Goal: Task Accomplishment & Management: Manage account settings

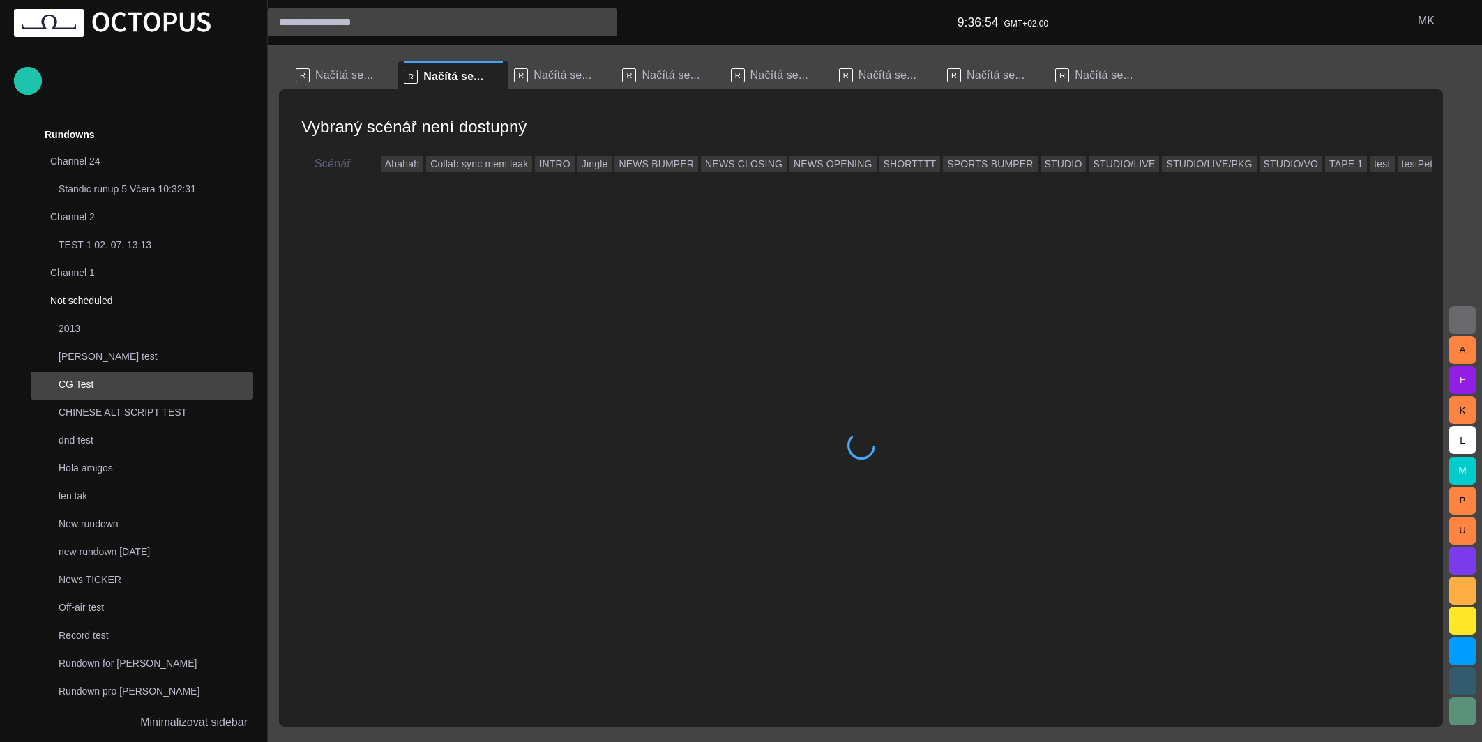
scroll to position [167, 0]
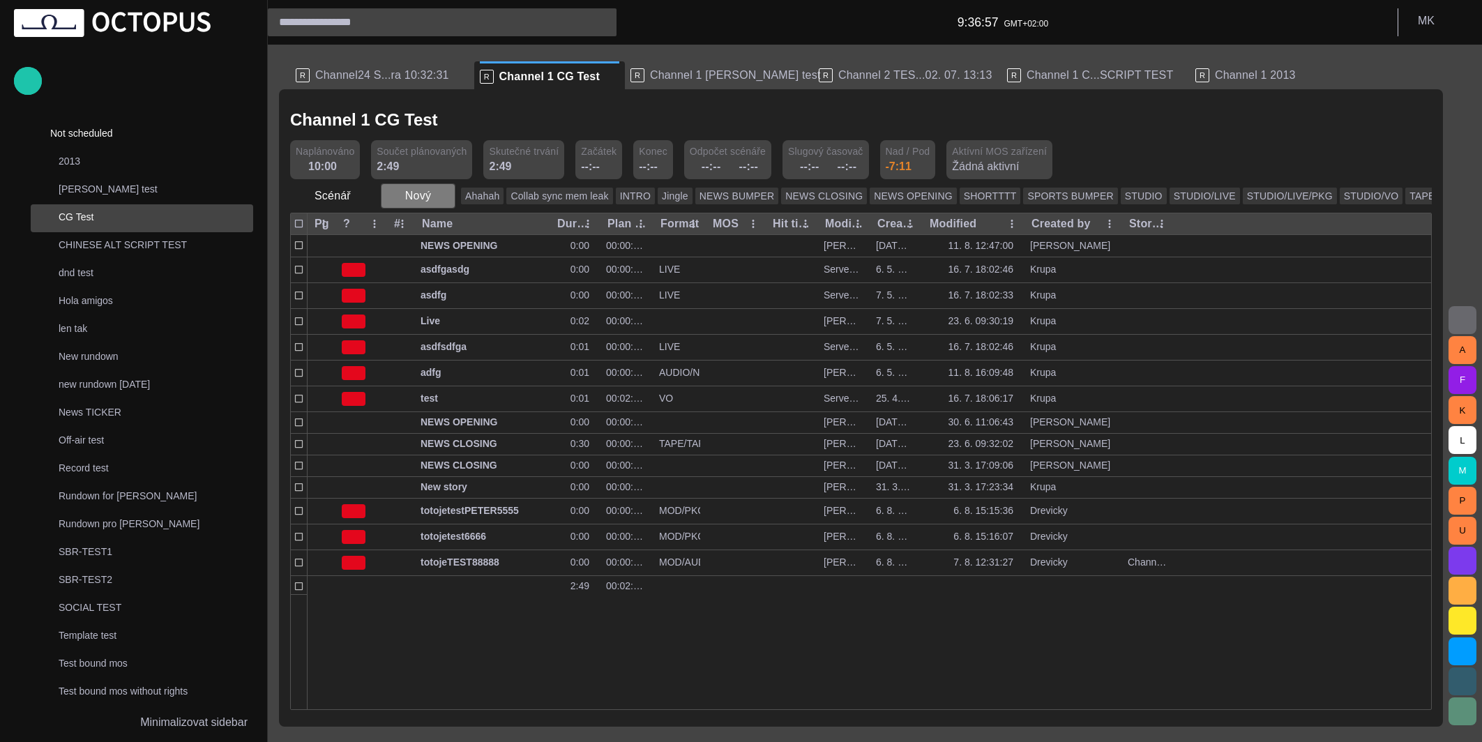
click at [446, 197] on button "Nový" at bounding box center [418, 195] width 75 height 25
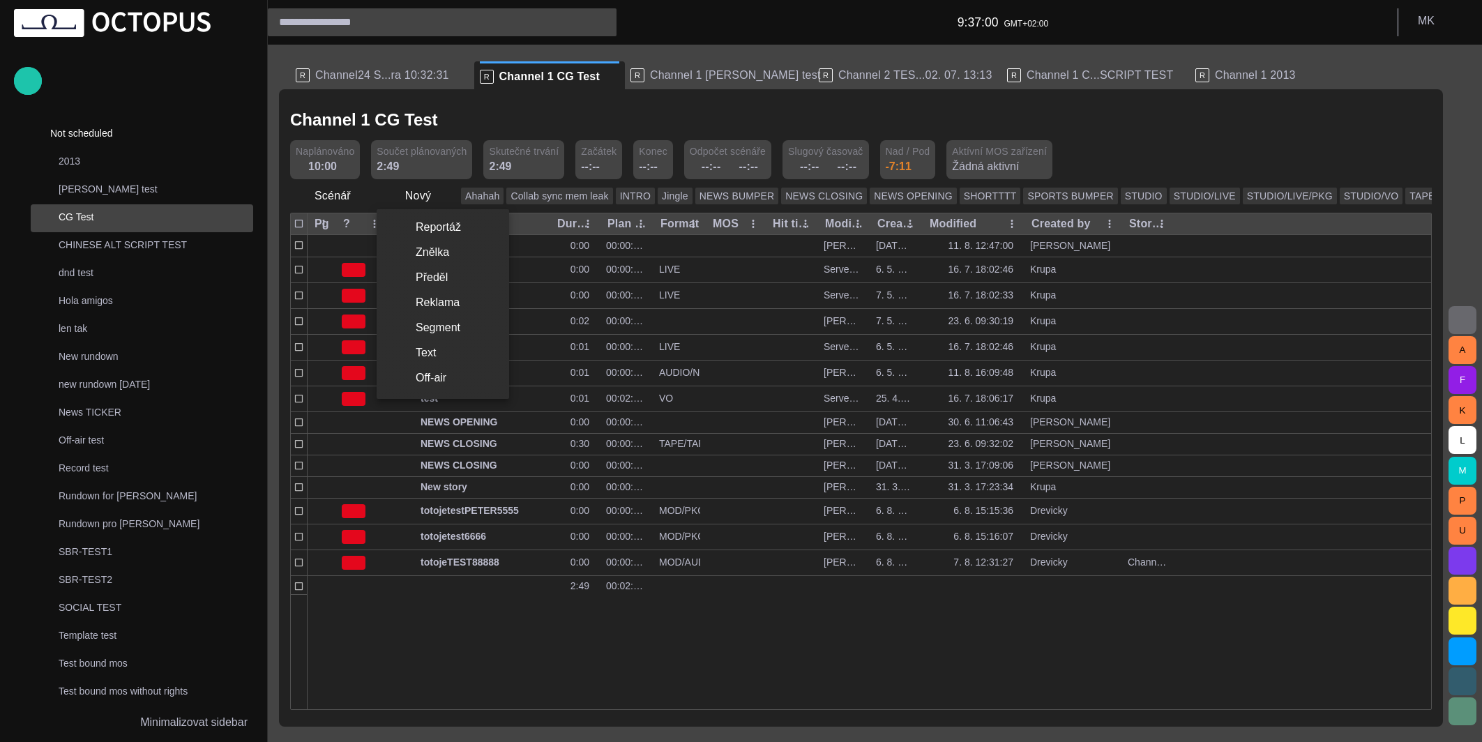
click at [434, 196] on div at bounding box center [741, 371] width 1482 height 742
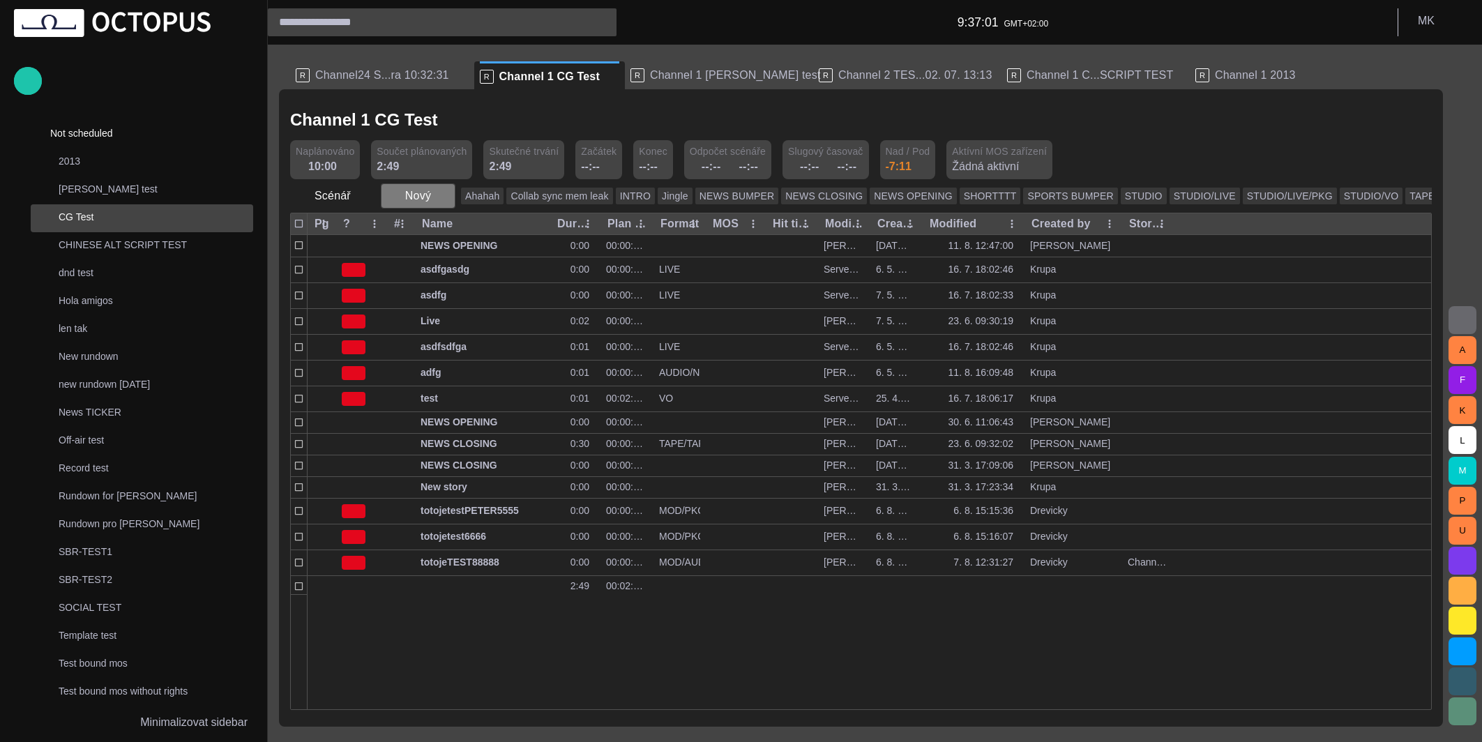
click at [436, 195] on span "button" at bounding box center [443, 196] width 14 height 14
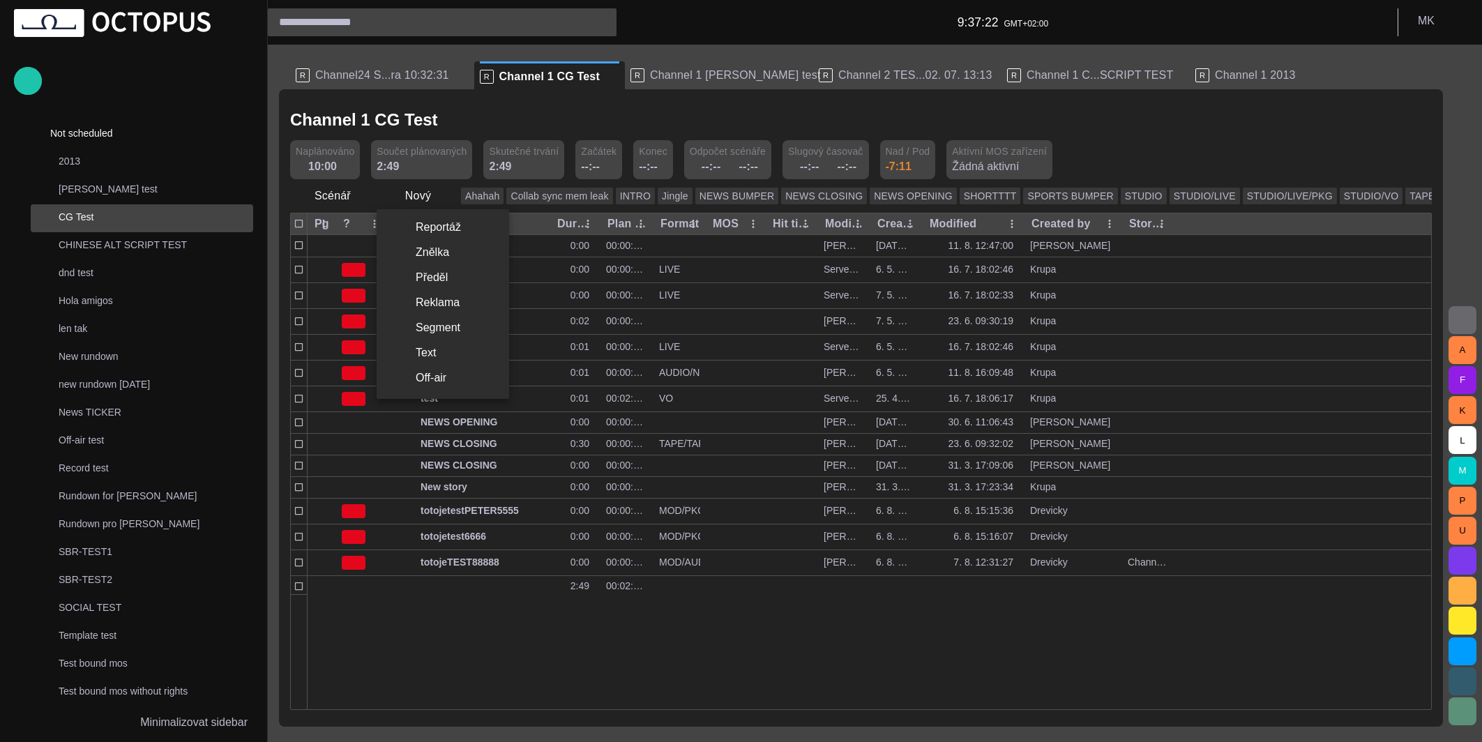
click at [509, 651] on div at bounding box center [741, 371] width 1482 height 742
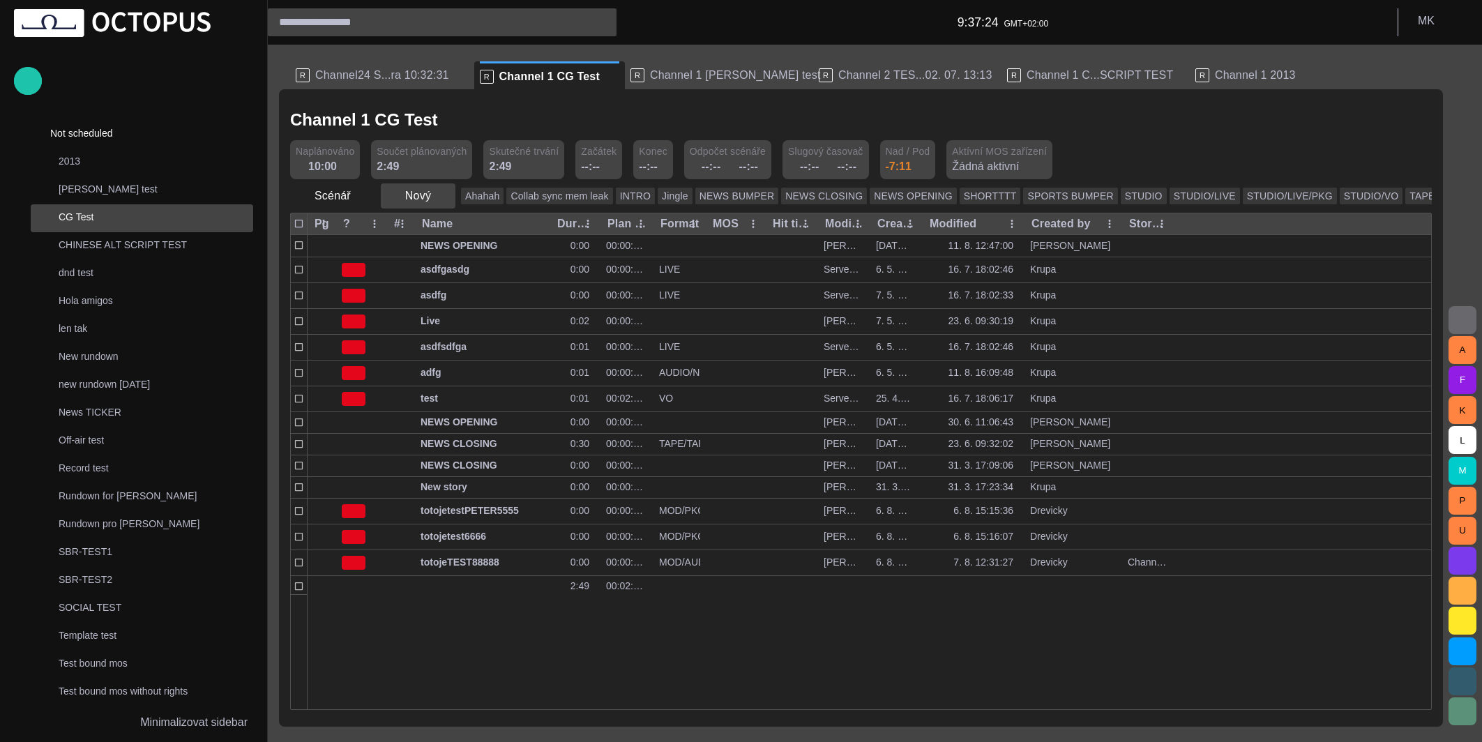
click at [439, 197] on span "button" at bounding box center [443, 196] width 14 height 14
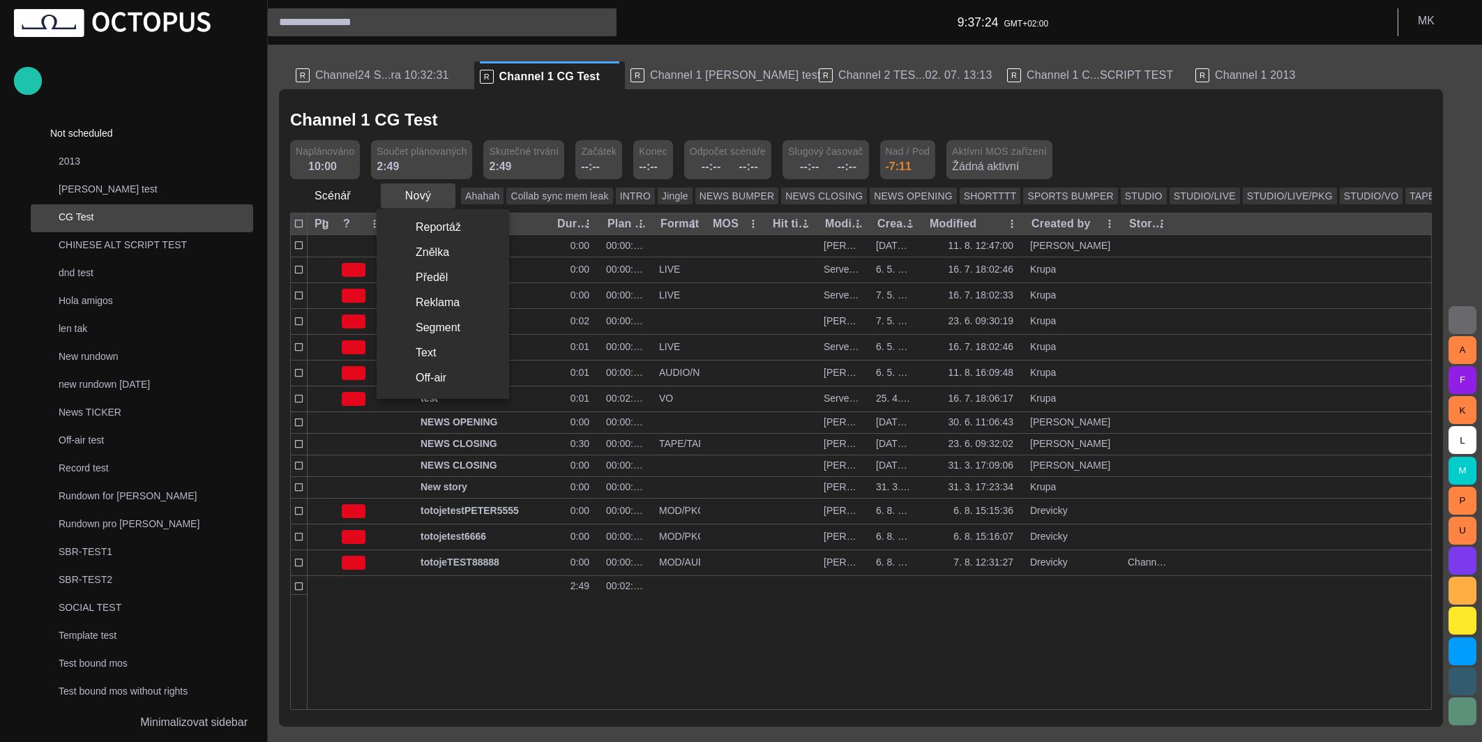
click at [439, 197] on div at bounding box center [741, 371] width 1482 height 742
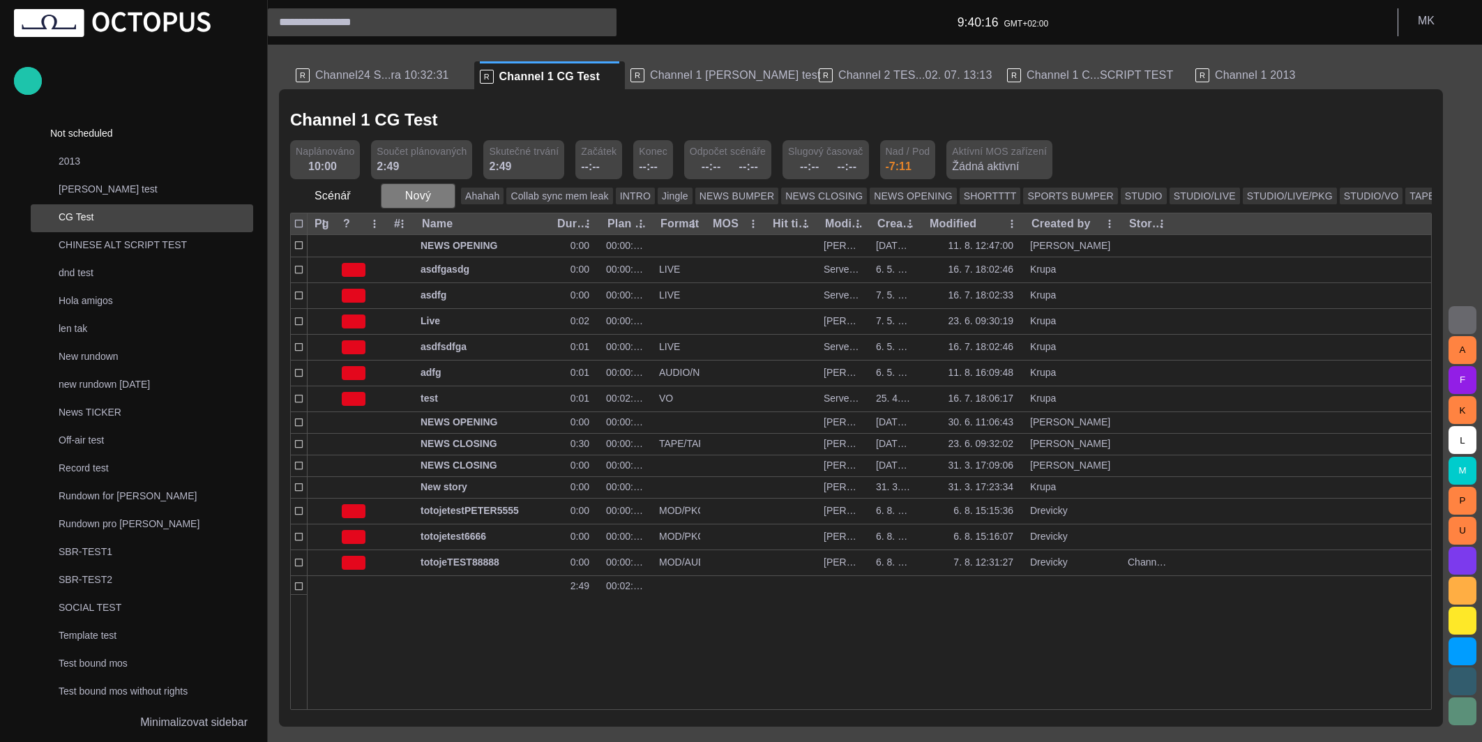
click at [439, 197] on span "button" at bounding box center [443, 196] width 14 height 14
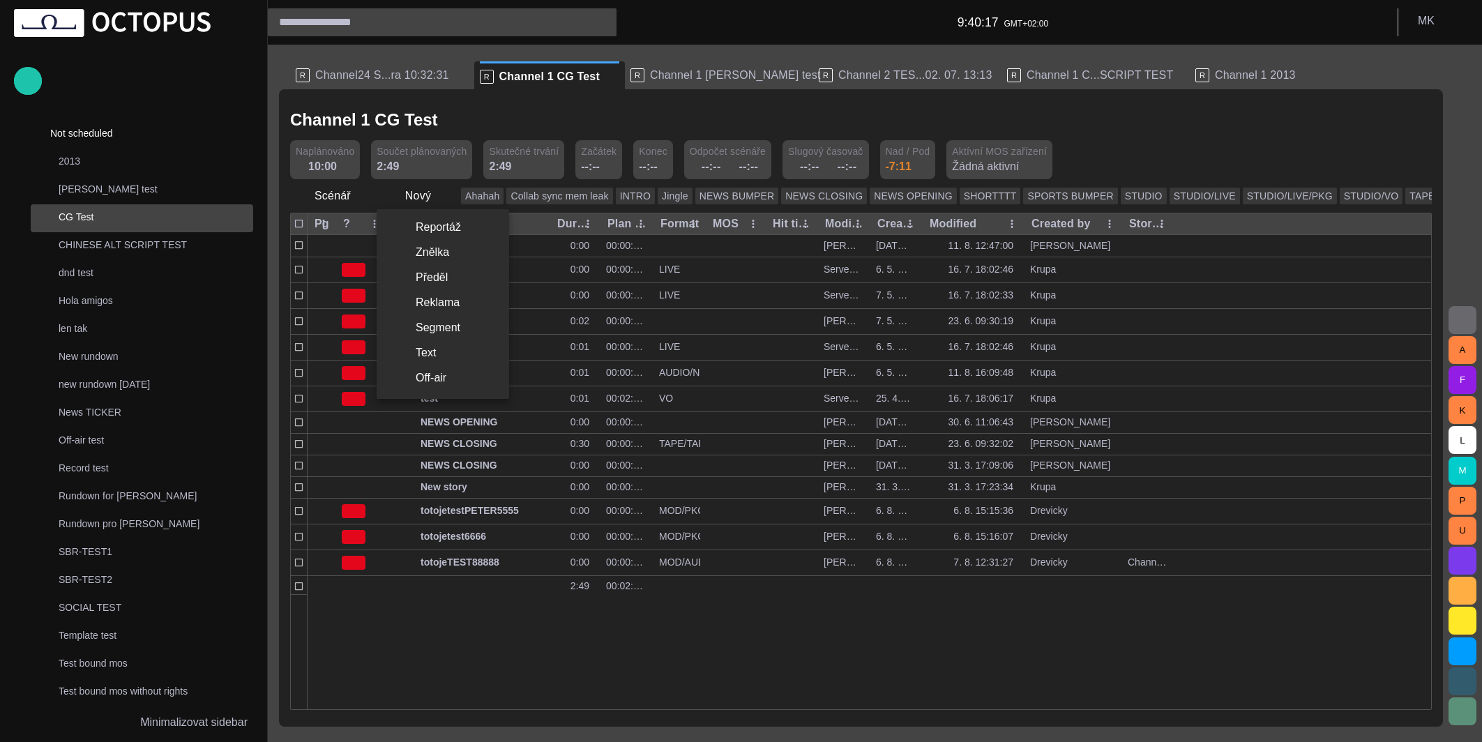
click at [443, 227] on li "Reportáž" at bounding box center [442, 227] width 132 height 25
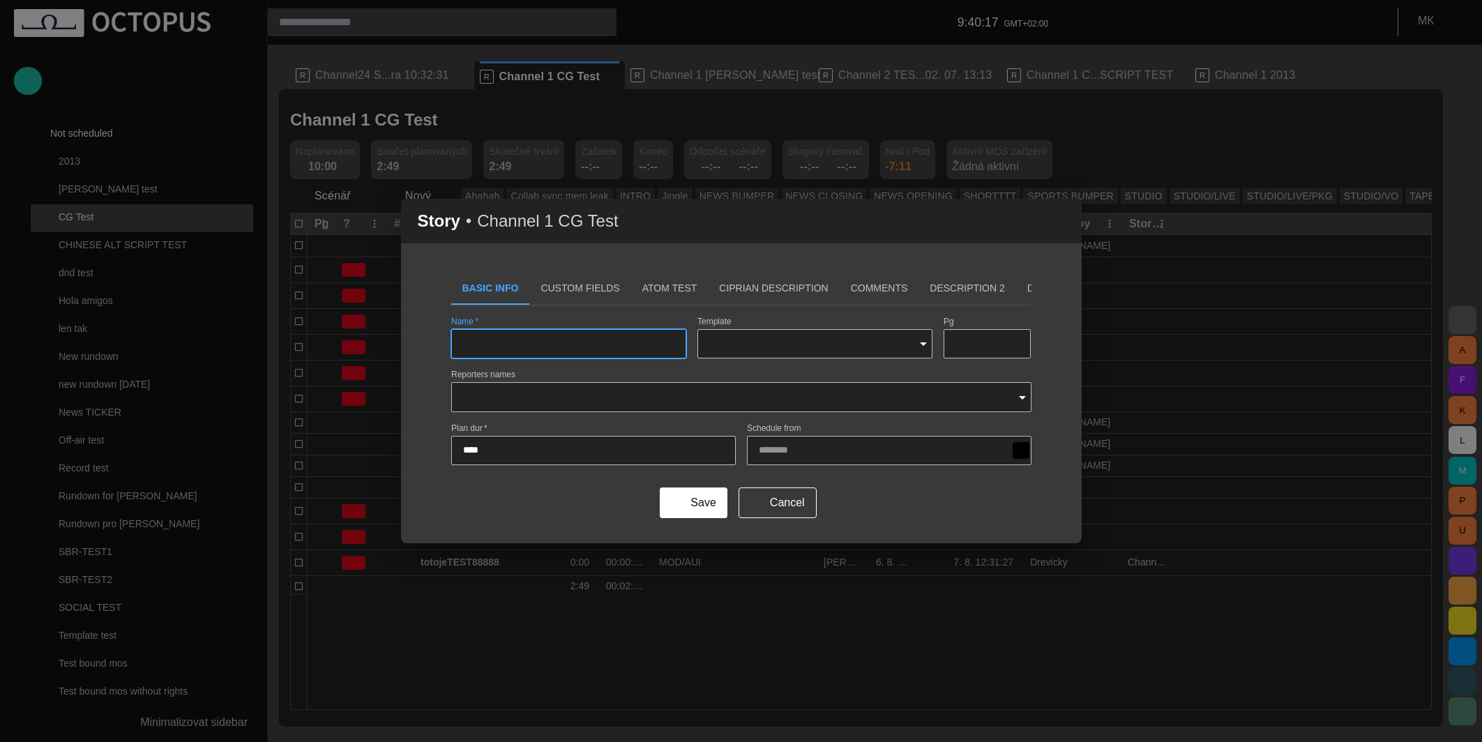
type input "**********"
click at [774, 500] on button "Cancel" at bounding box center [777, 502] width 78 height 31
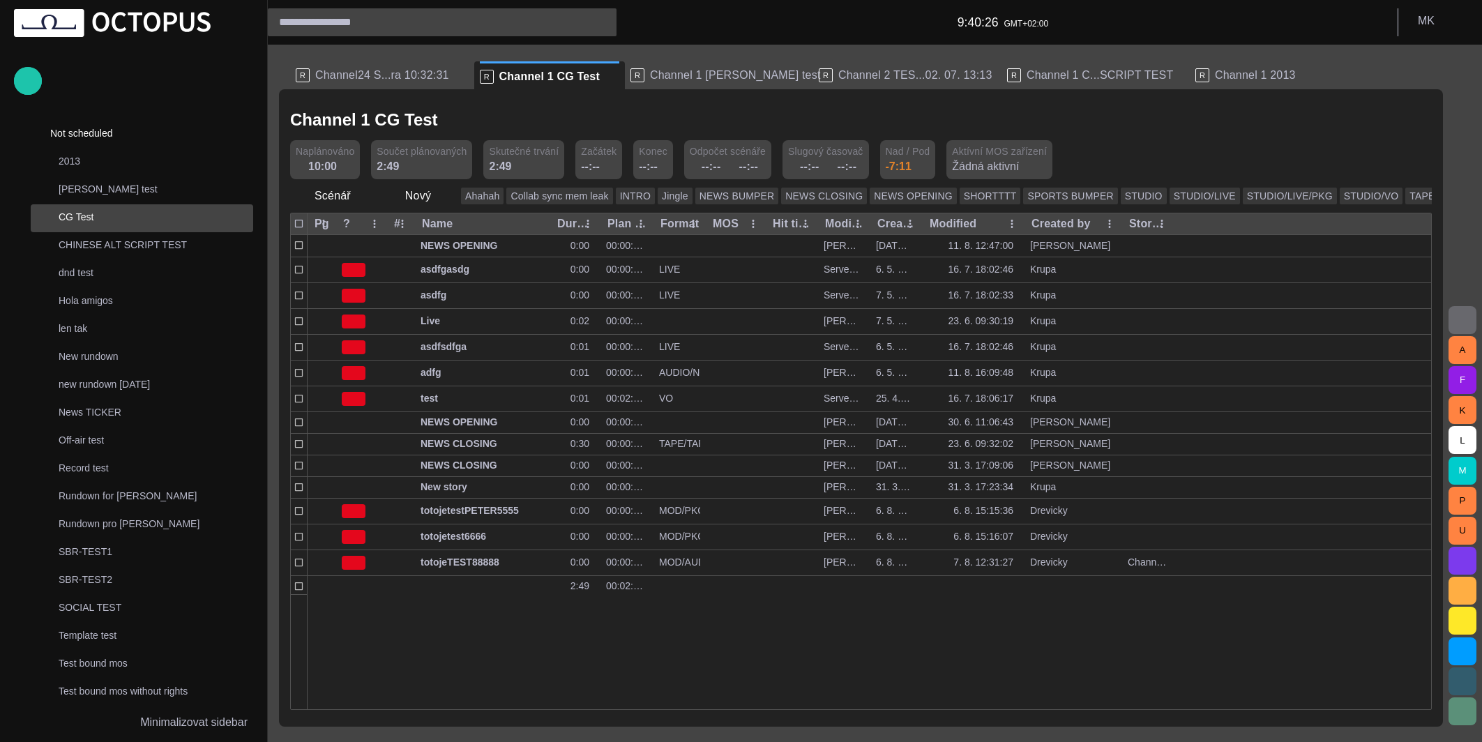
drag, startPoint x: 625, startPoint y: 197, endPoint x: 539, endPoint y: 206, distance: 86.2
click at [539, 206] on div "Scénář Nový Ahahah Collab sync mem leak INTRO Jingle NEWS BUMPER NEWS CLOSING N…" at bounding box center [860, 195] width 1141 height 33
click at [475, 196] on button "Ahahah" at bounding box center [482, 196] width 43 height 17
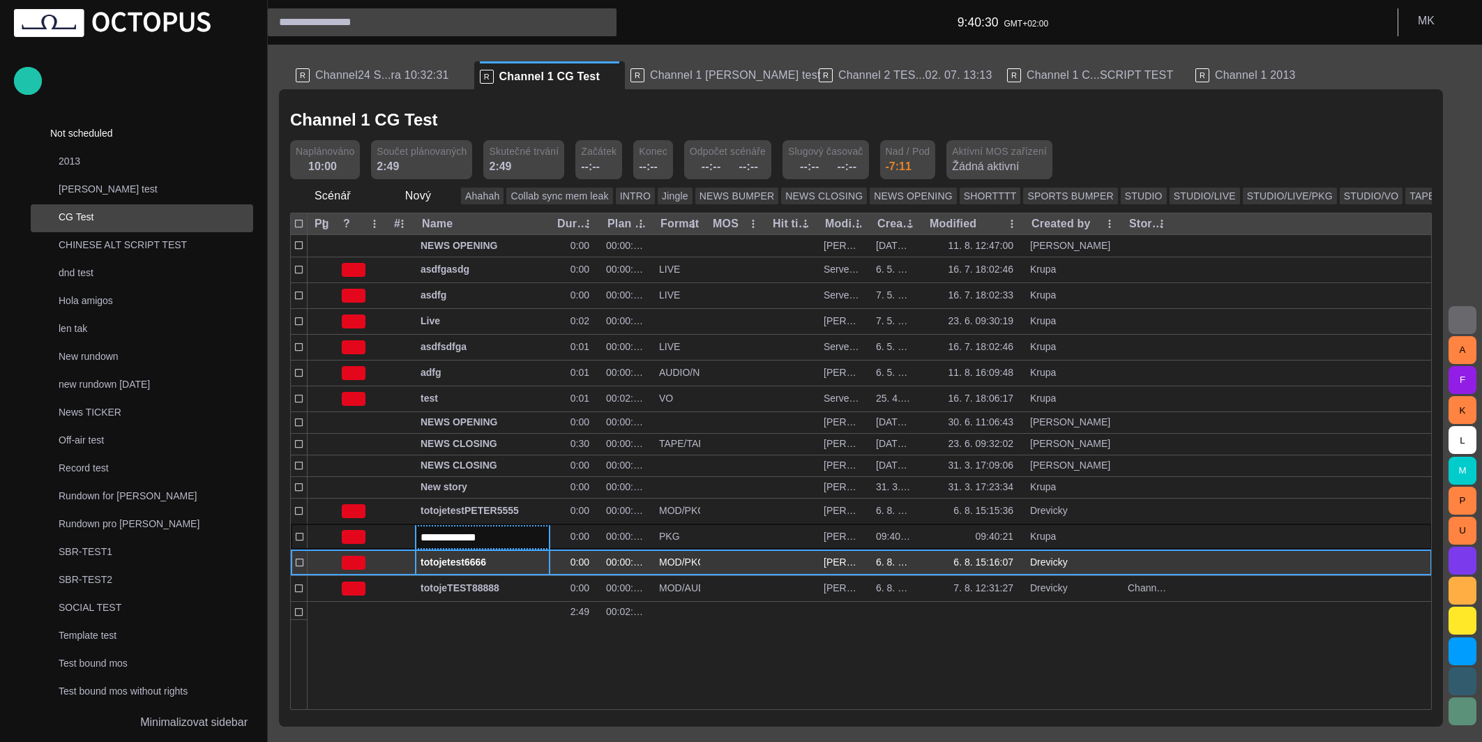
click at [499, 552] on button "button" at bounding box center [507, 562] width 17 height 21
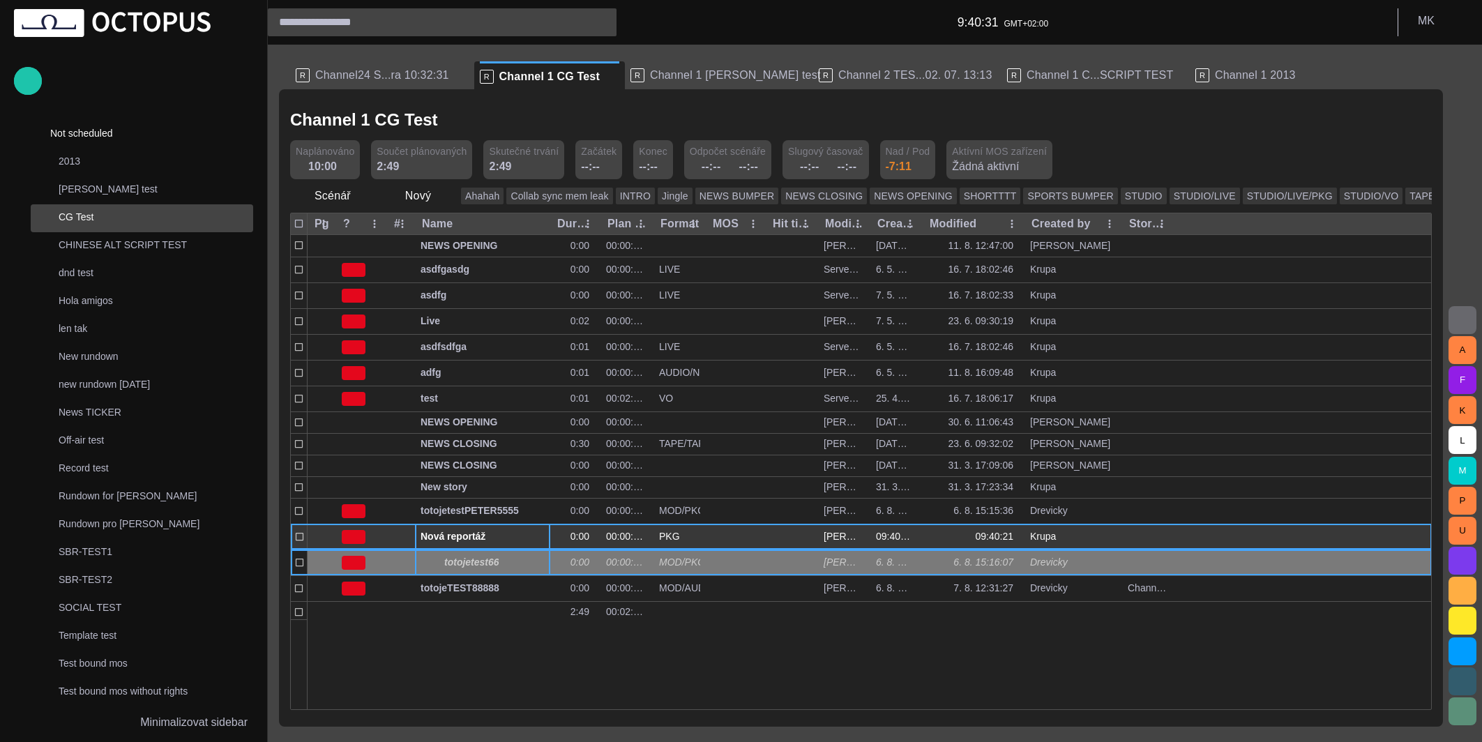
click at [452, 524] on div "Nová reportáž" at bounding box center [482, 536] width 124 height 25
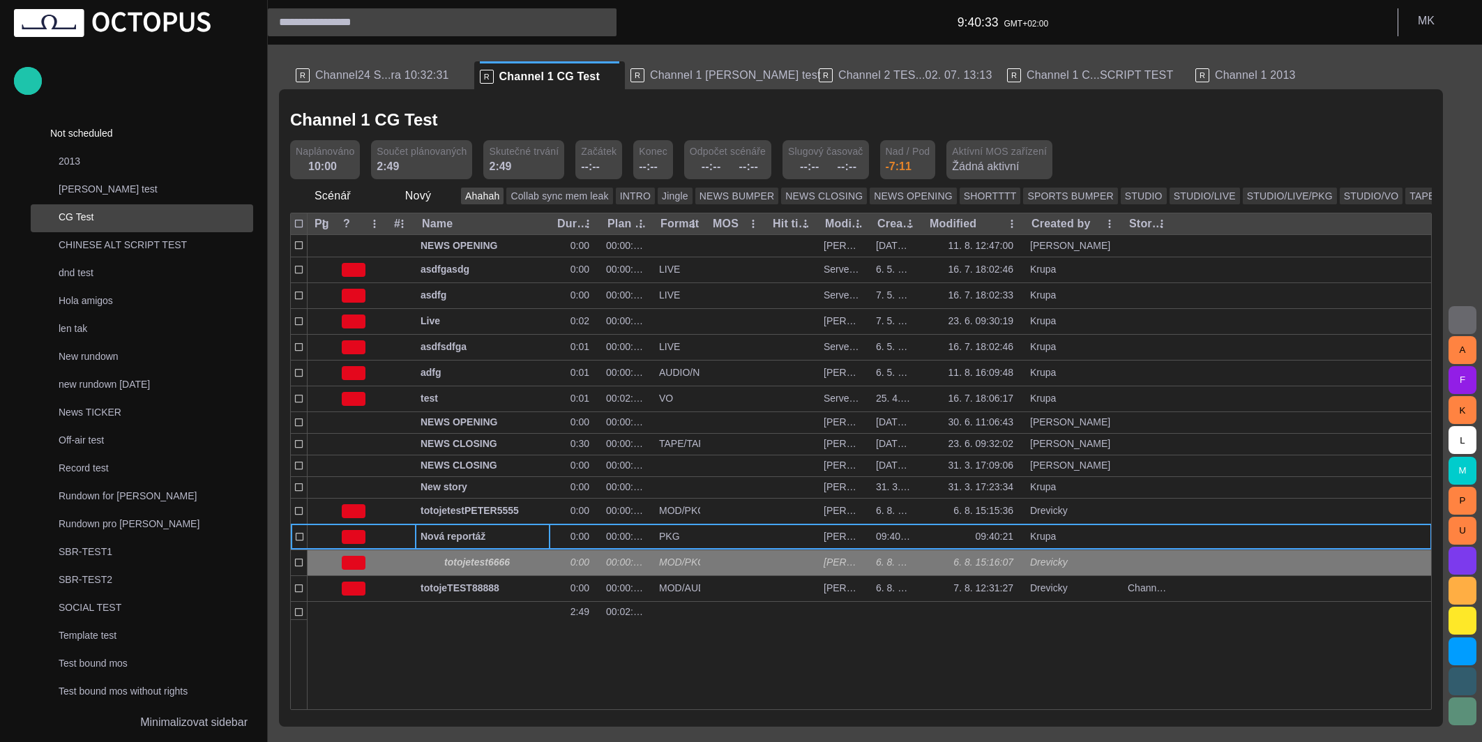
click at [466, 199] on button "Ahahah" at bounding box center [482, 196] width 43 height 17
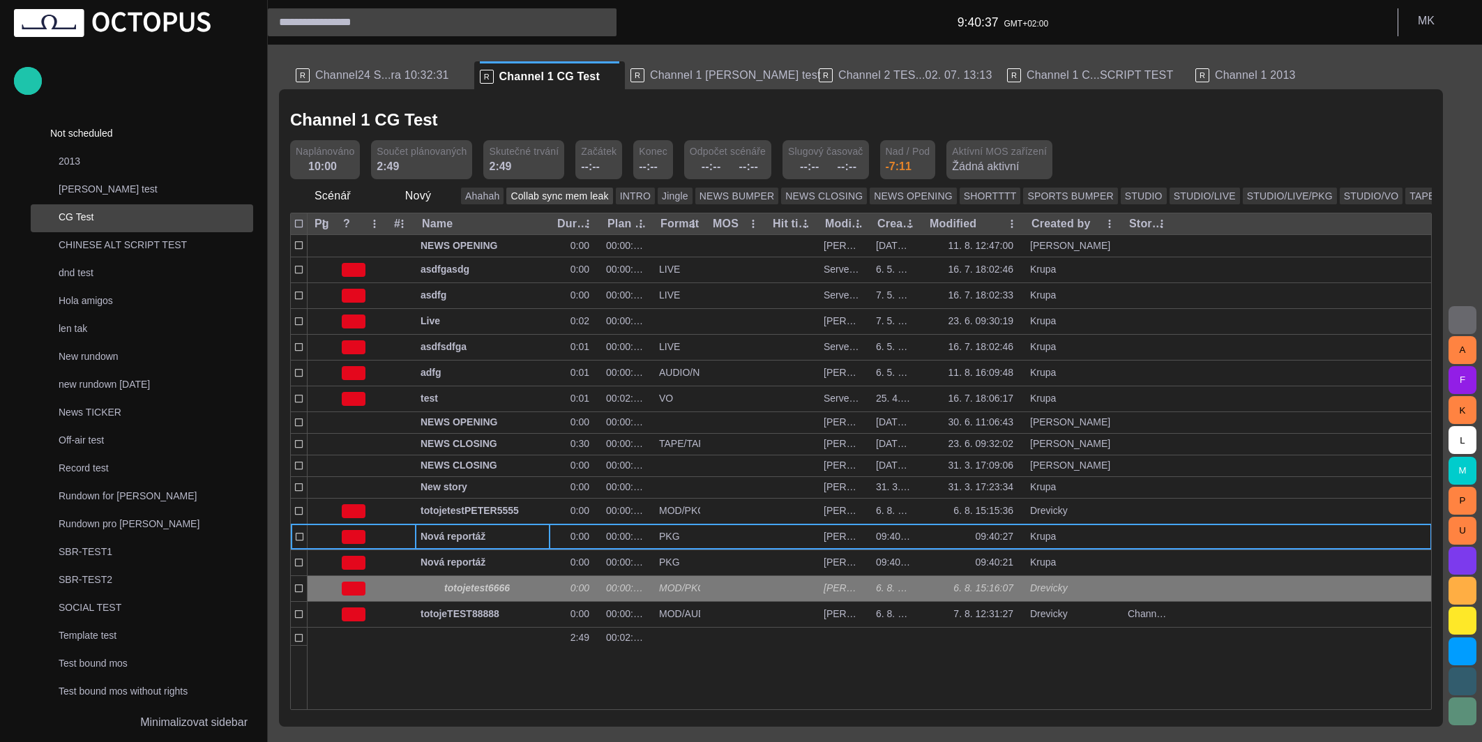
click at [517, 197] on button "Collab sync mem leak" at bounding box center [559, 196] width 106 height 17
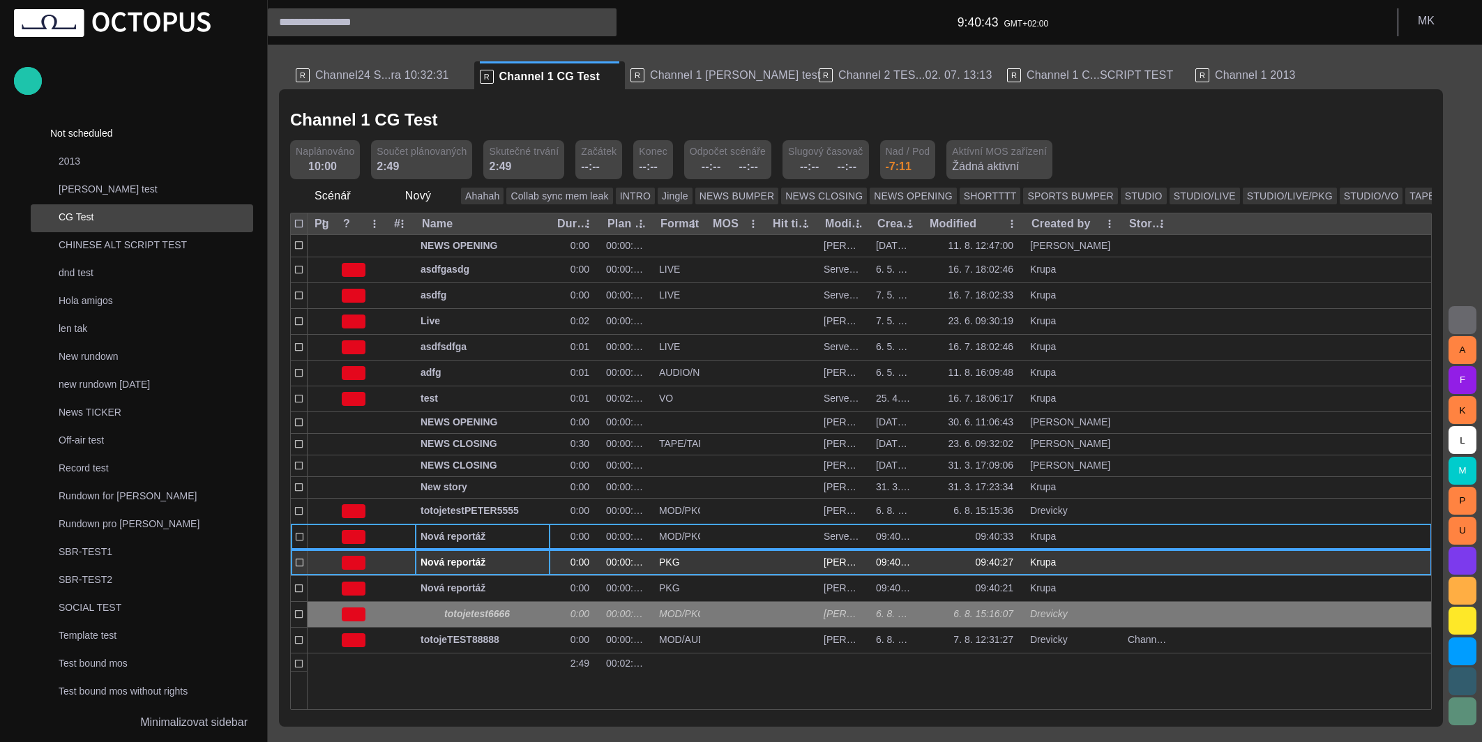
click at [448, 561] on span "Nová reportáž" at bounding box center [482, 562] width 124 height 13
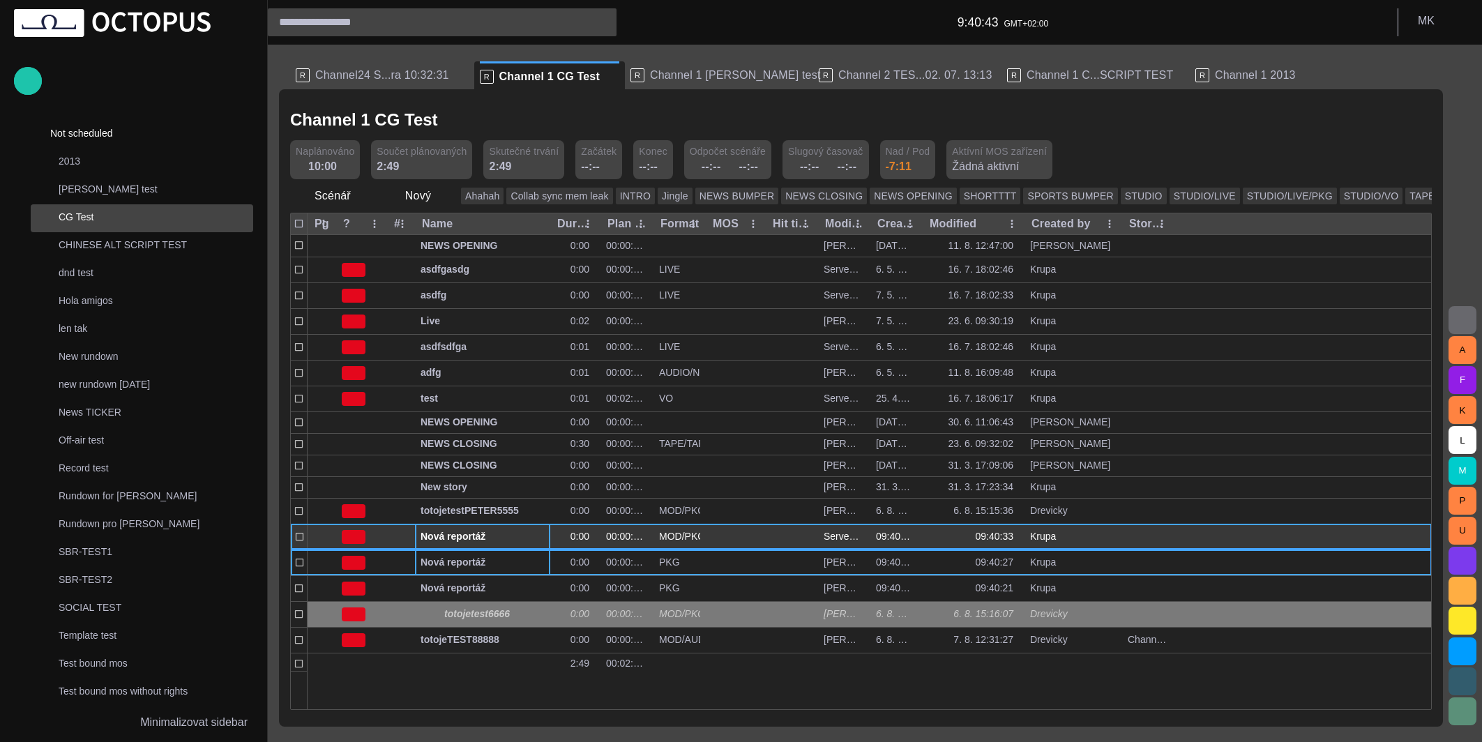
click at [452, 530] on span "Nová reportáž" at bounding box center [482, 536] width 124 height 13
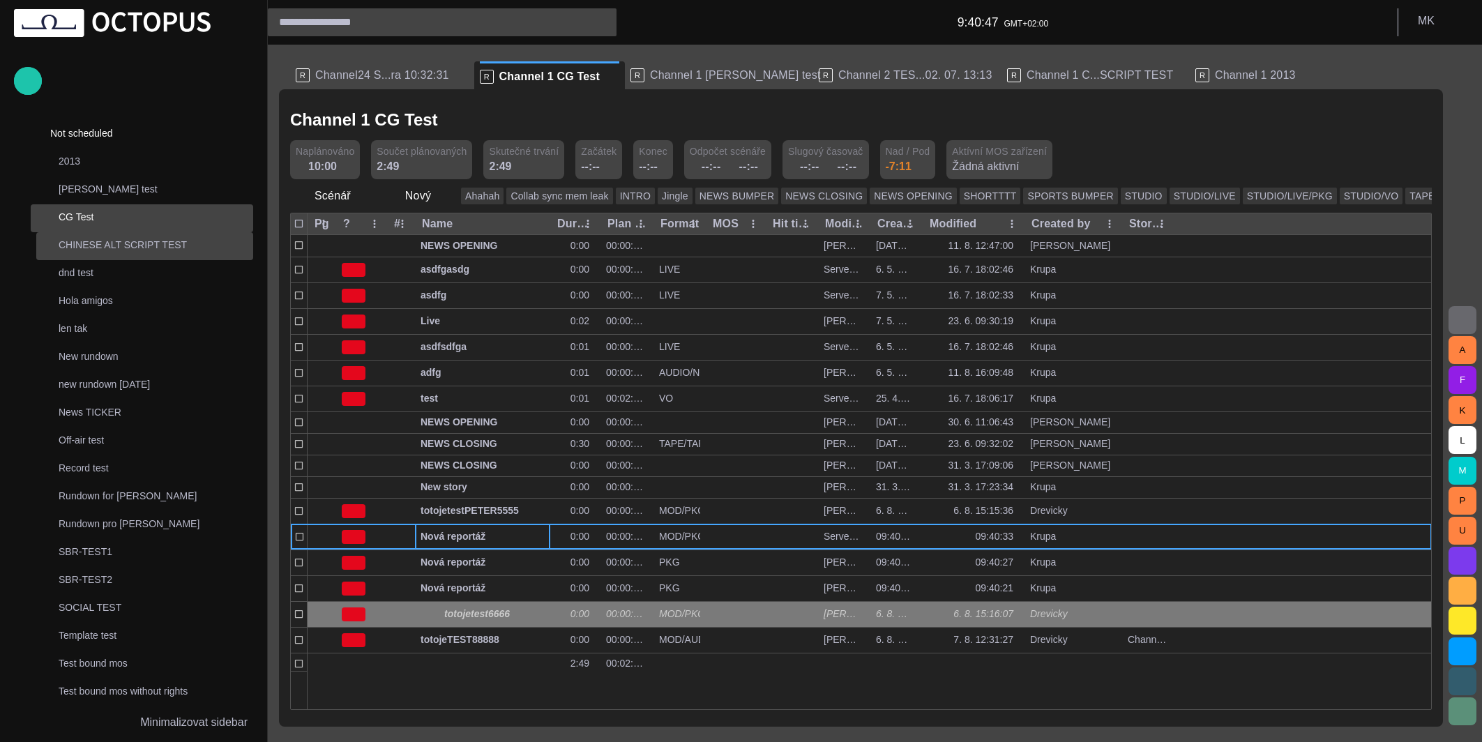
click at [93, 242] on p "CHINESE ALT SCRIPT TEST" at bounding box center [156, 245] width 195 height 14
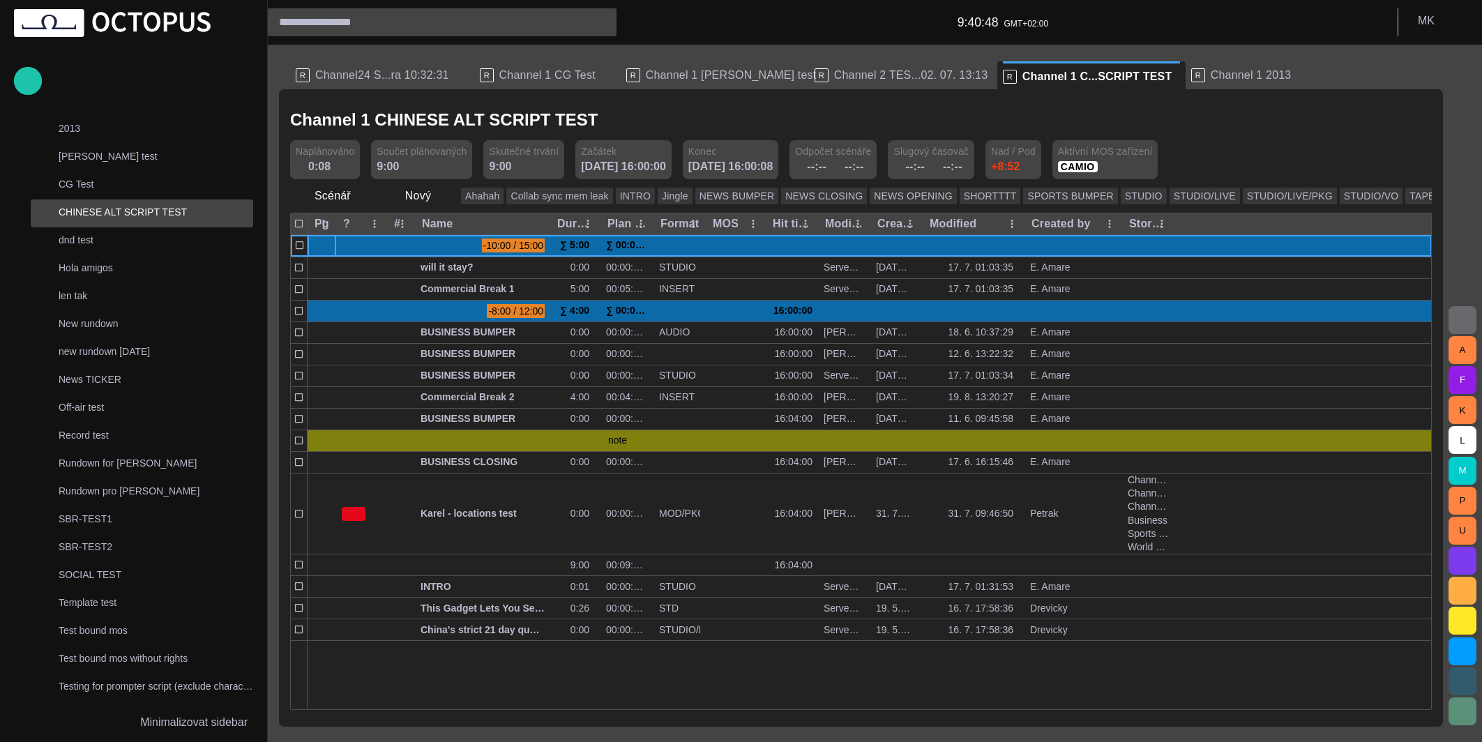
scroll to position [108, 0]
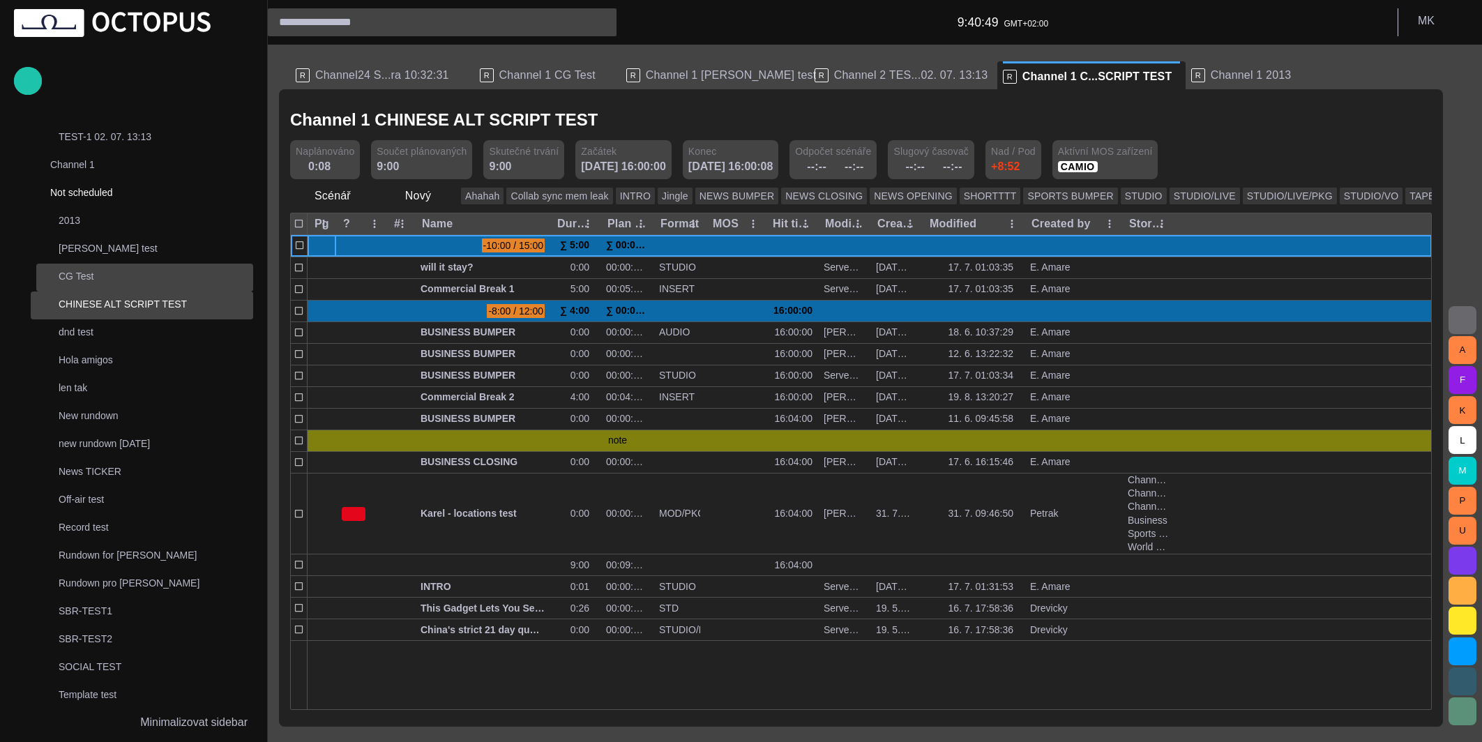
click at [85, 275] on p "CG Test" at bounding box center [156, 276] width 195 height 14
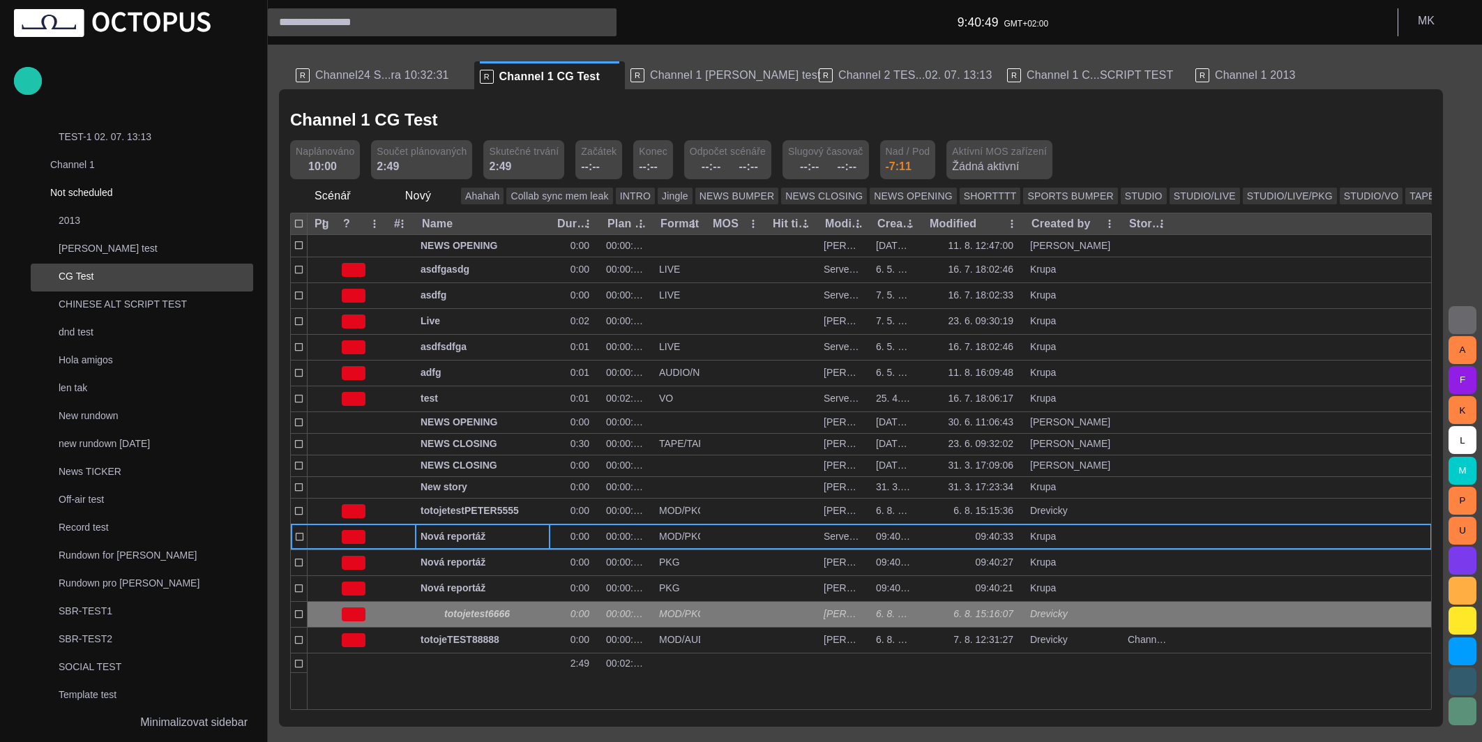
scroll to position [250, 0]
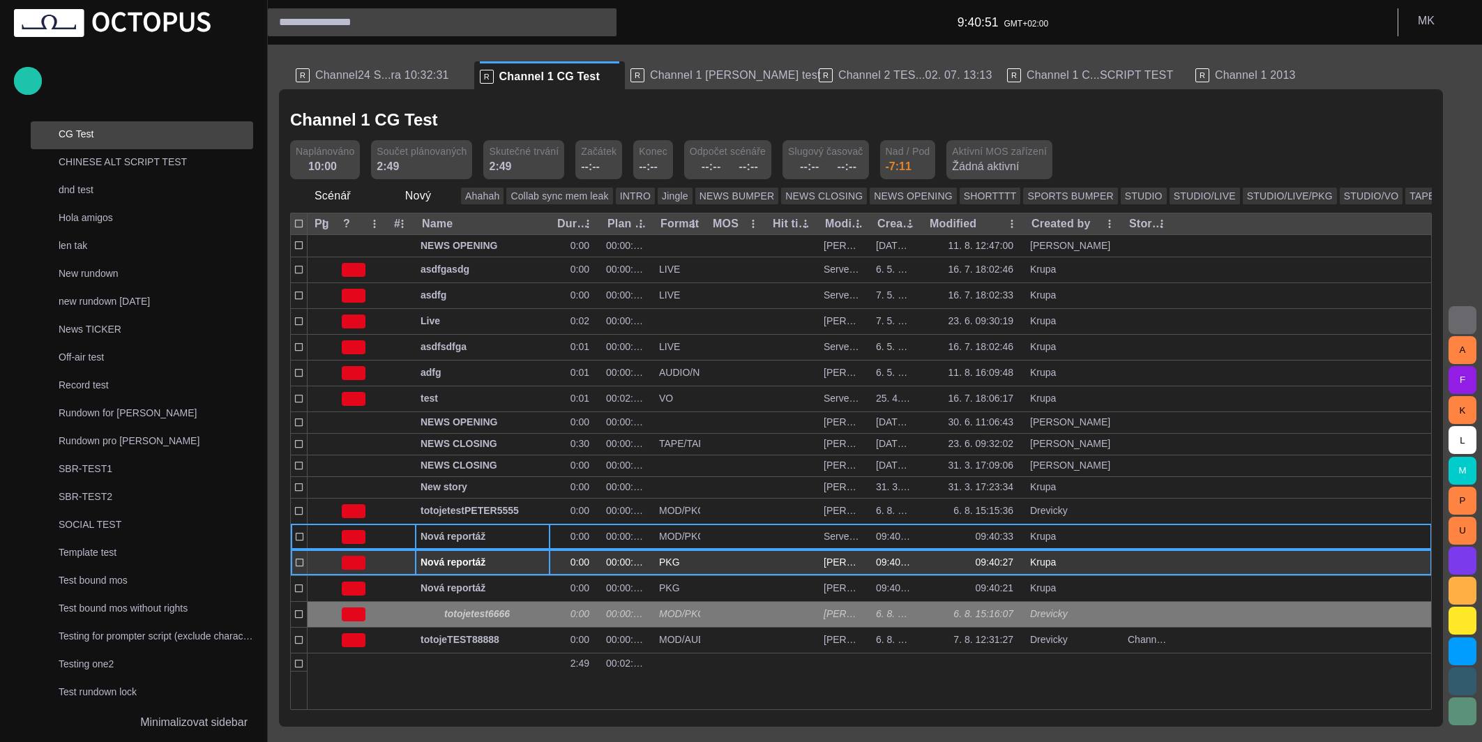
click at [463, 563] on span "Nová reportáž" at bounding box center [482, 562] width 124 height 13
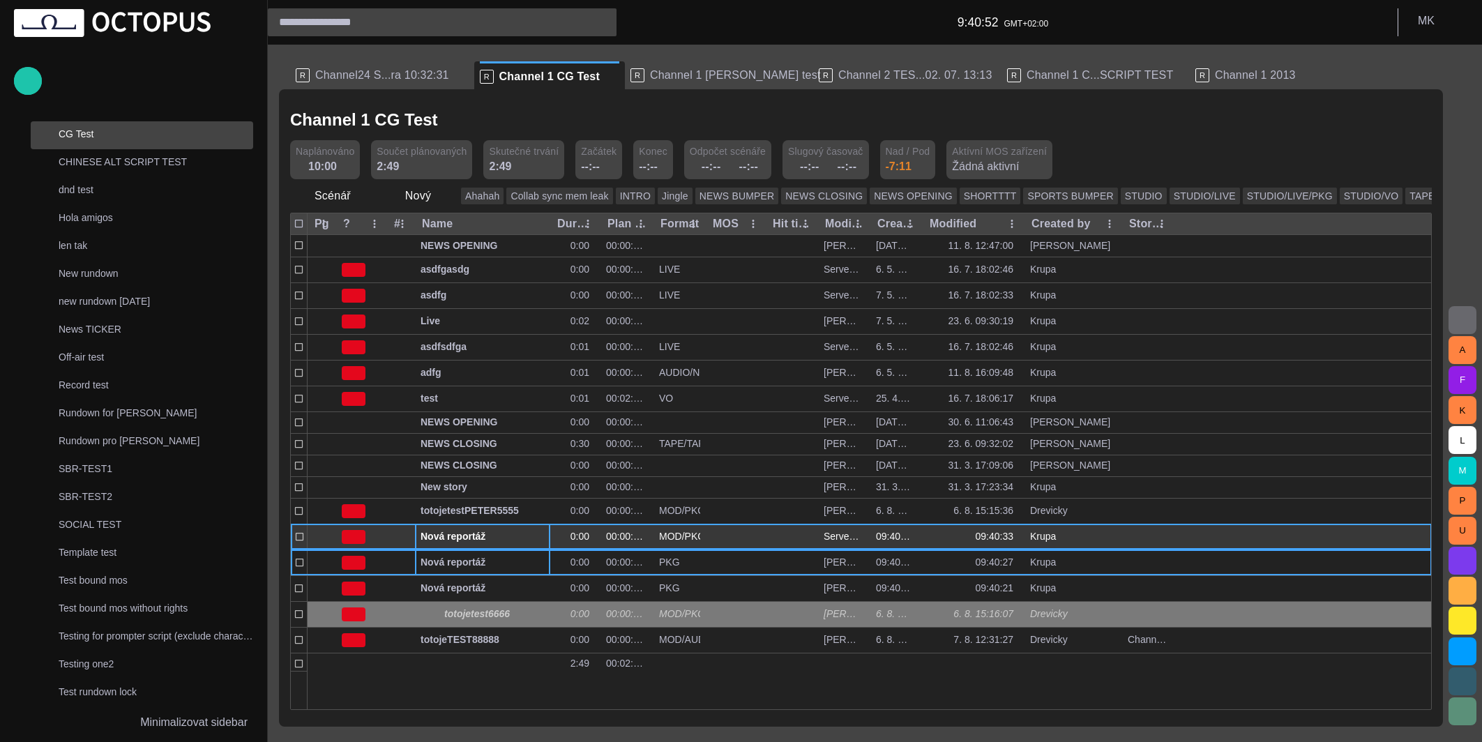
click at [468, 534] on span "Nová reportáž" at bounding box center [482, 536] width 124 height 13
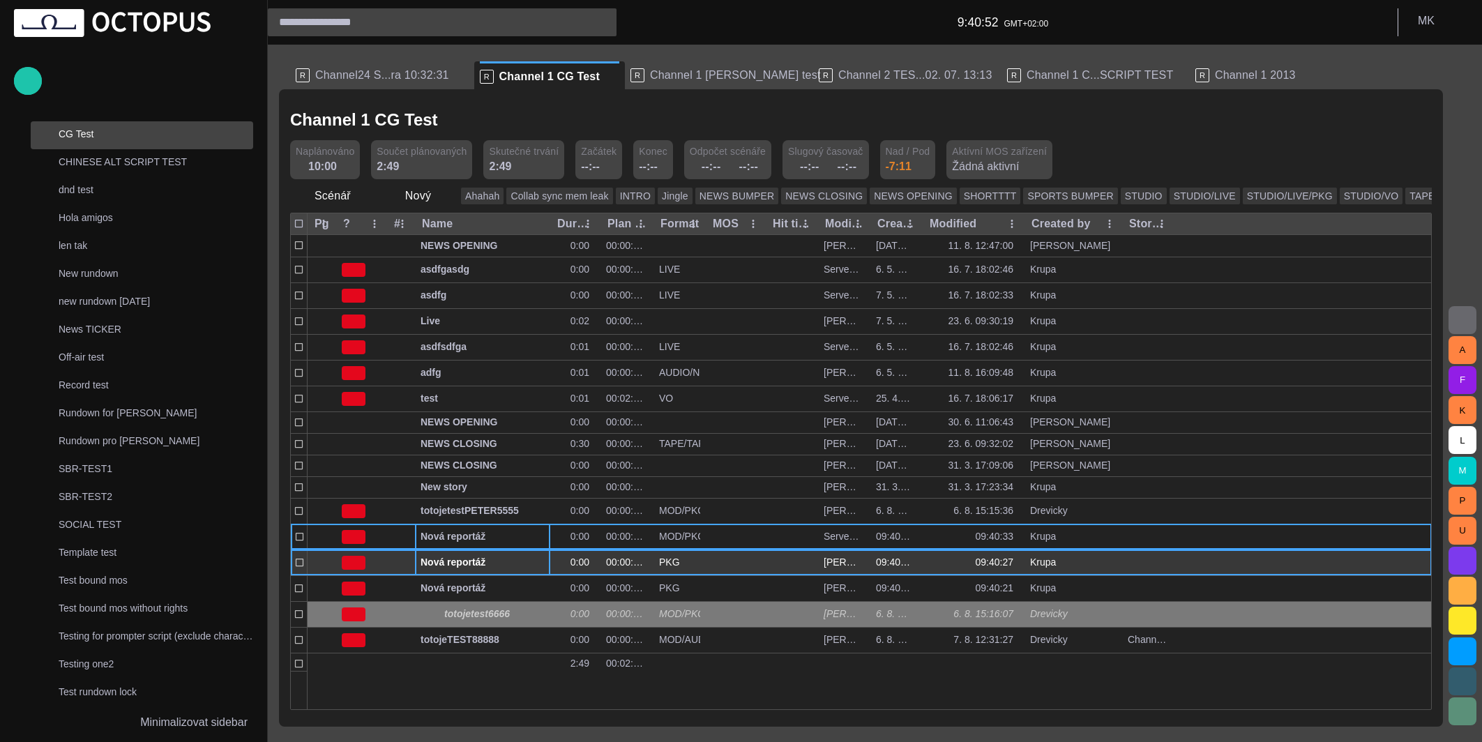
click at [464, 564] on span "Nová reportáž" at bounding box center [482, 562] width 124 height 13
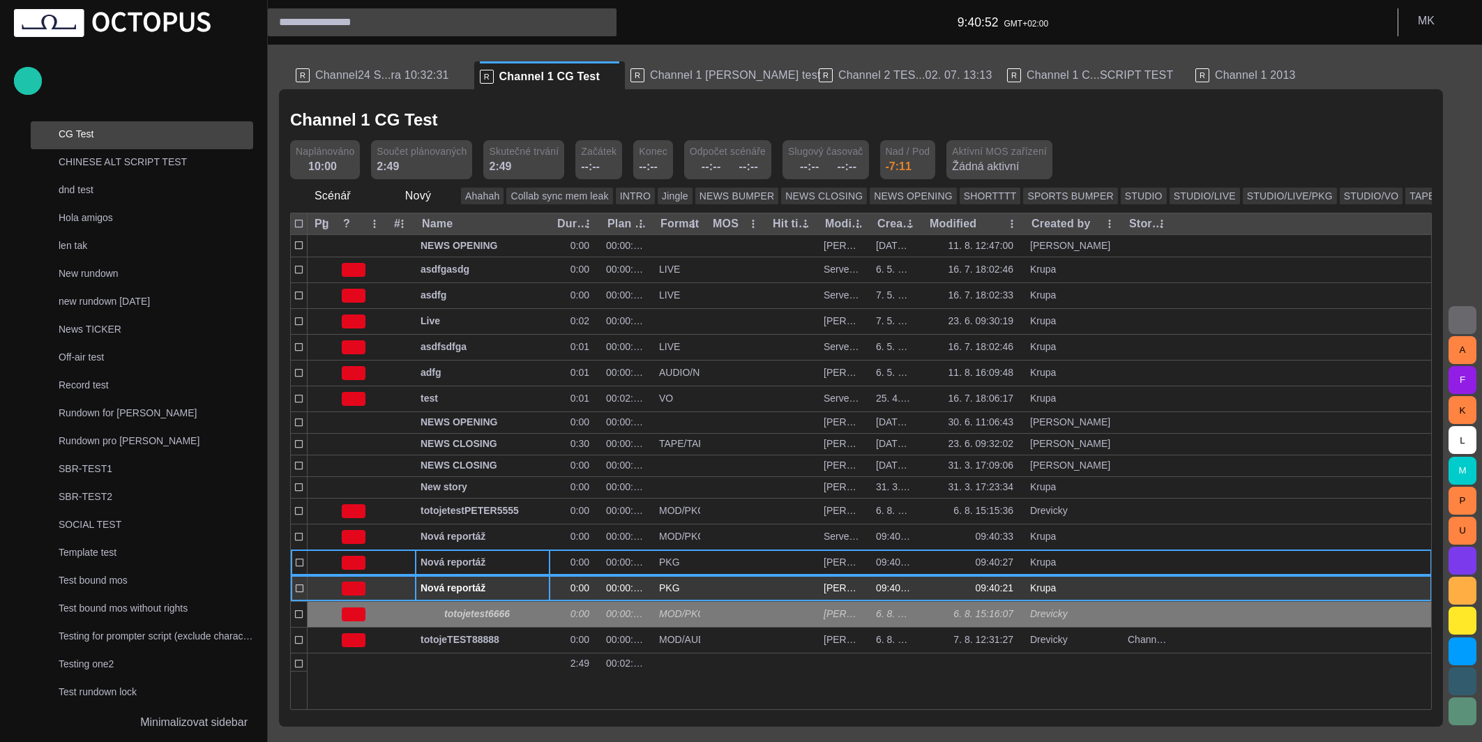
click at [464, 584] on span "Nová reportáž" at bounding box center [482, 587] width 124 height 13
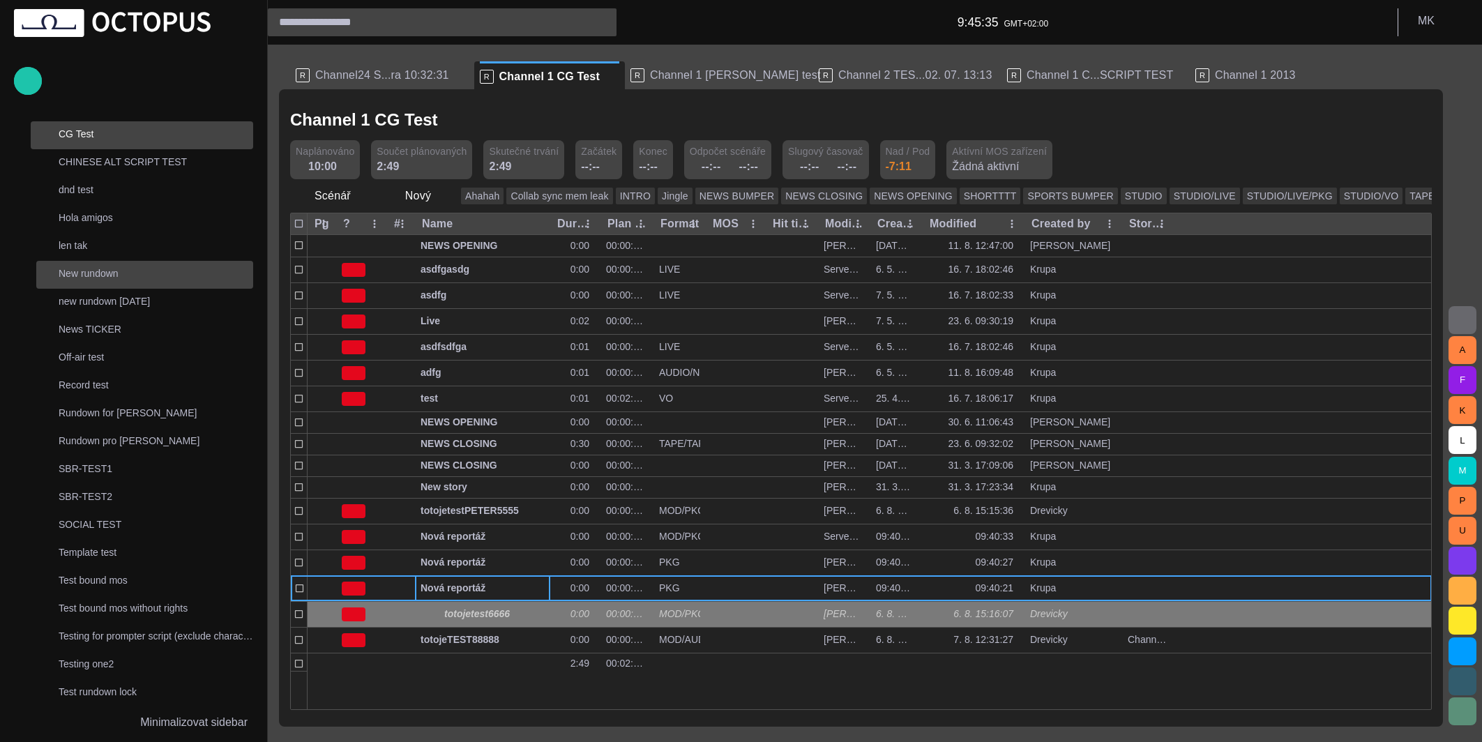
scroll to position [0, 0]
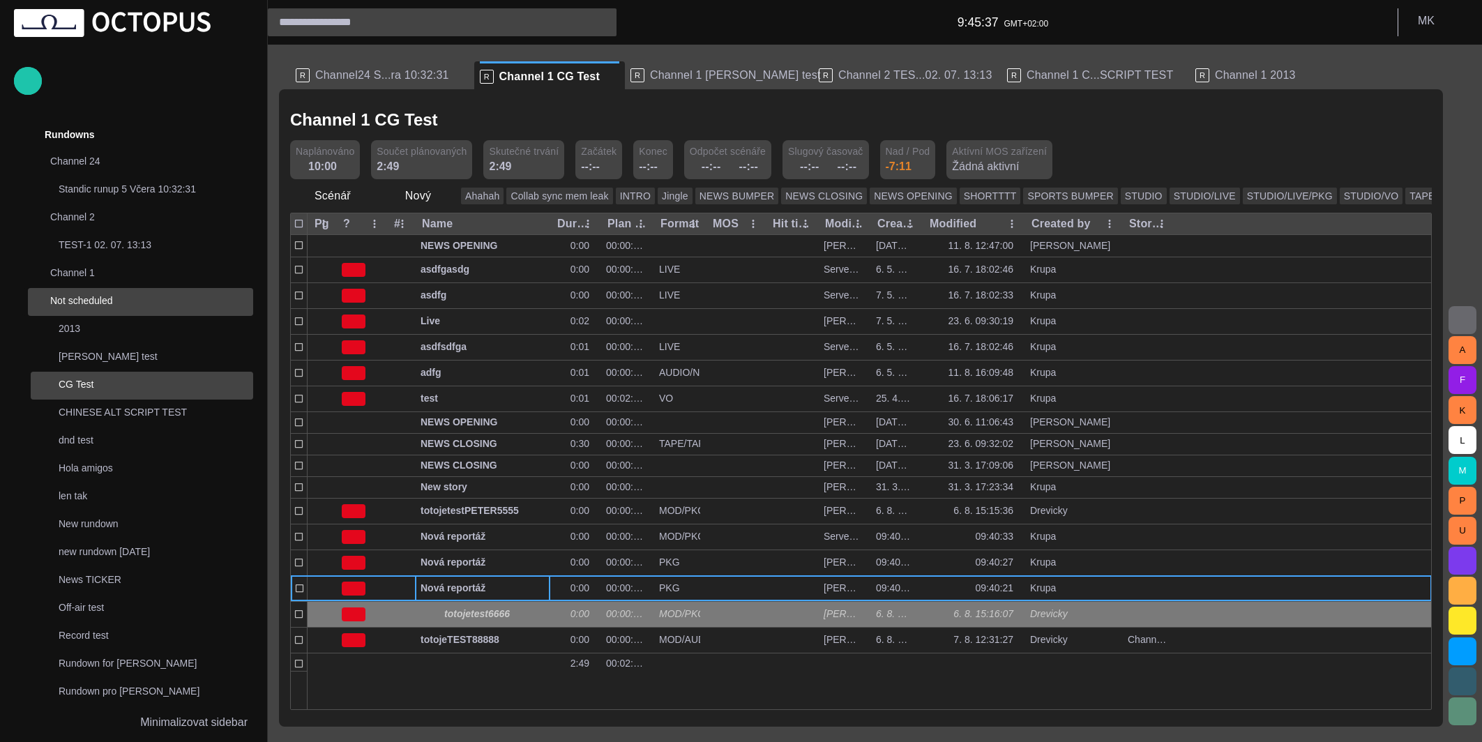
click at [107, 300] on p "Not scheduled" at bounding box center [137, 301] width 175 height 14
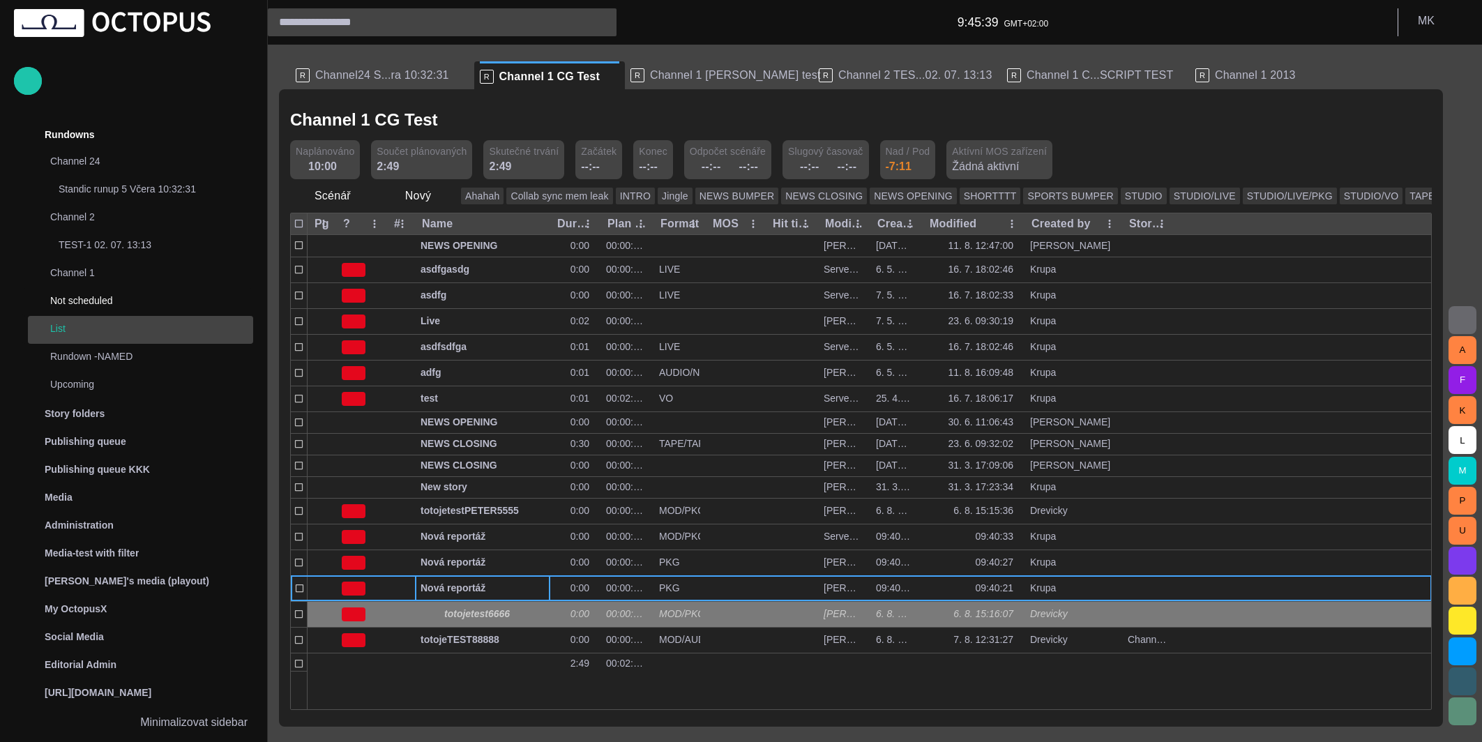
click at [79, 324] on p "List" at bounding box center [151, 328] width 203 height 14
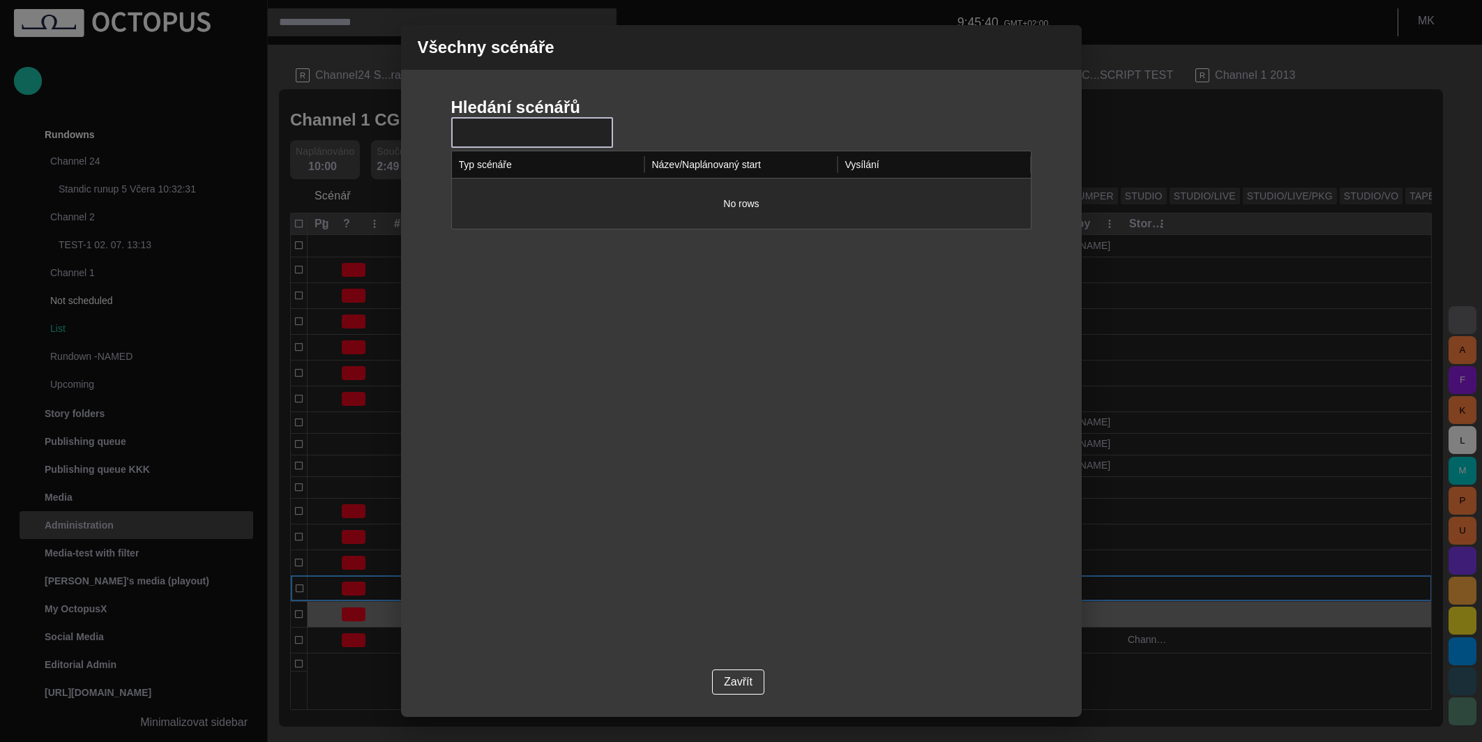
click at [727, 683] on button "Zavřít" at bounding box center [738, 681] width 52 height 25
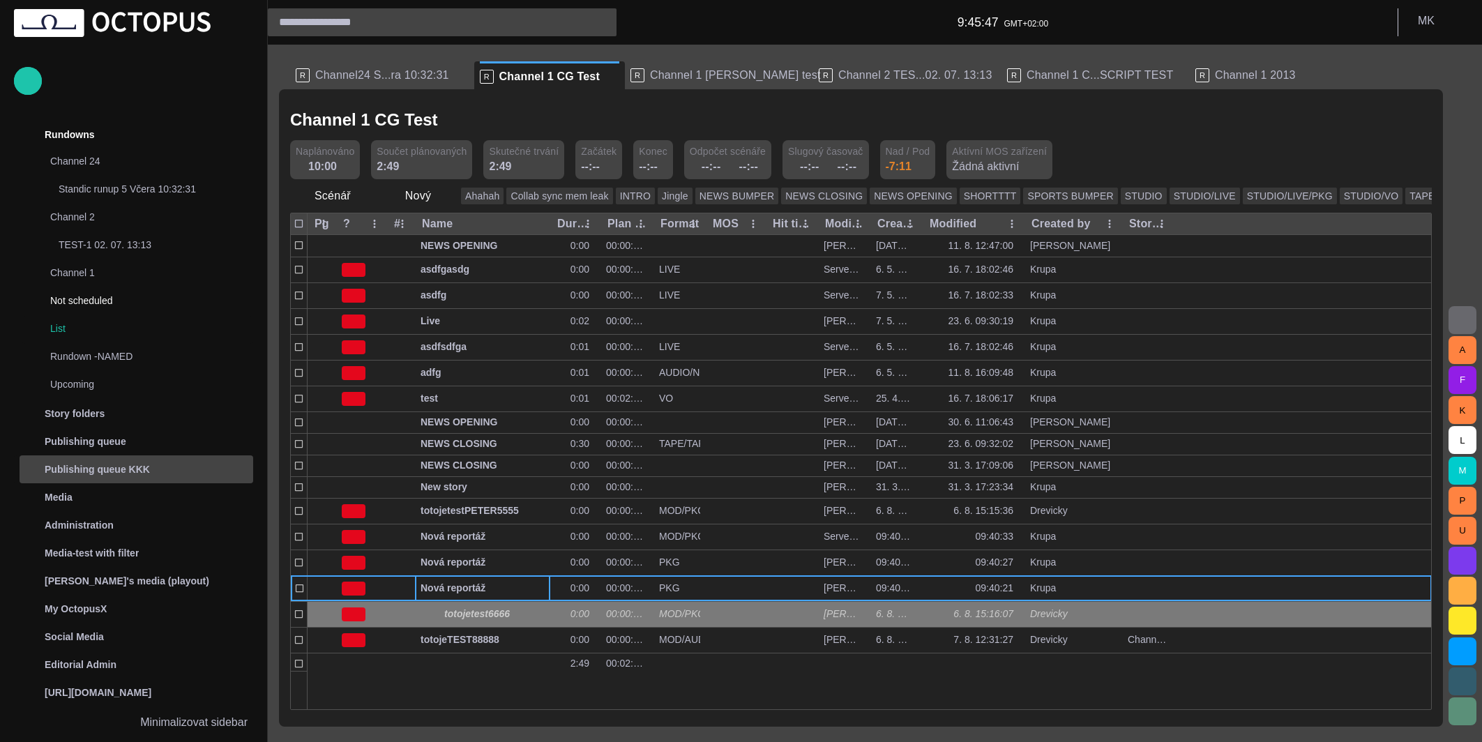
click at [66, 459] on div "Publishing queue KKK" at bounding box center [123, 469] width 203 height 22
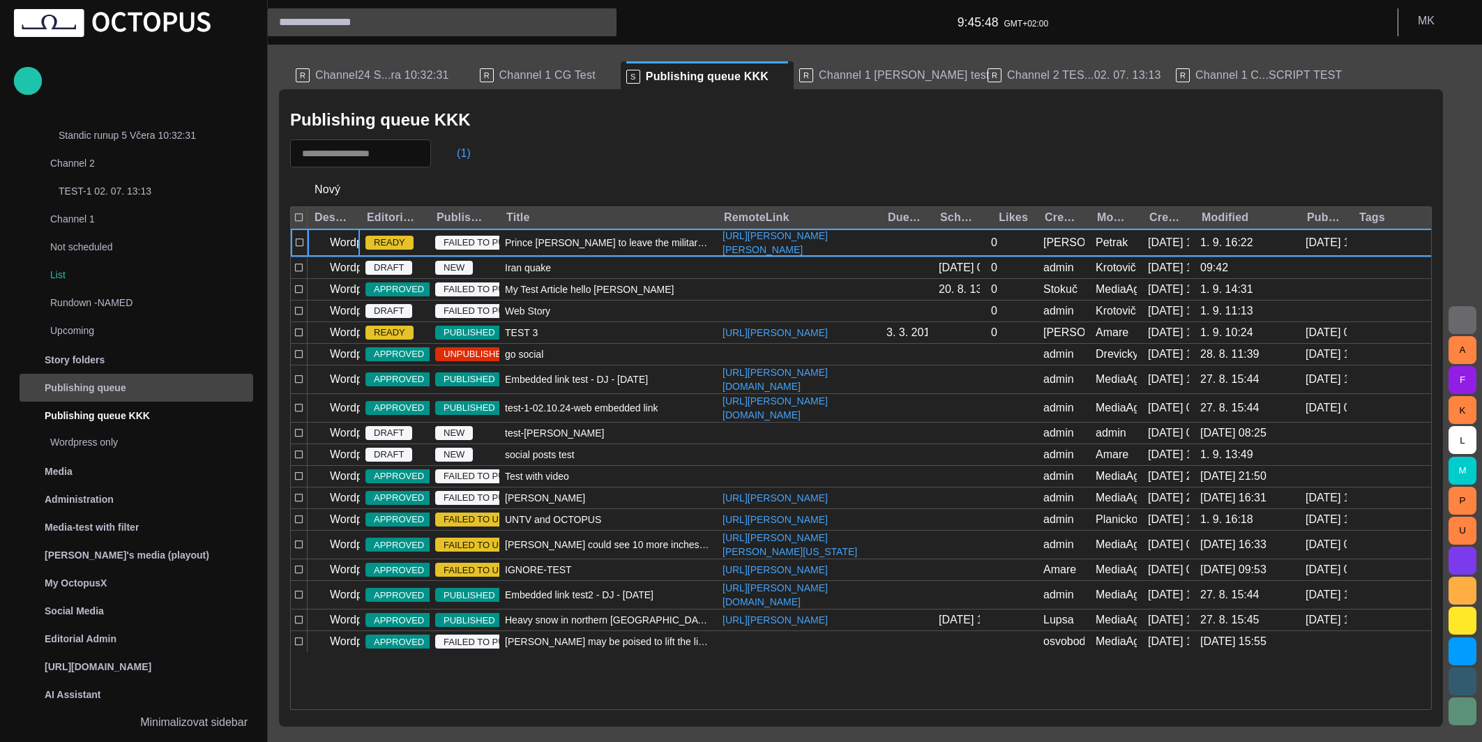
click at [86, 390] on p "Publishing queue" at bounding box center [86, 388] width 82 height 14
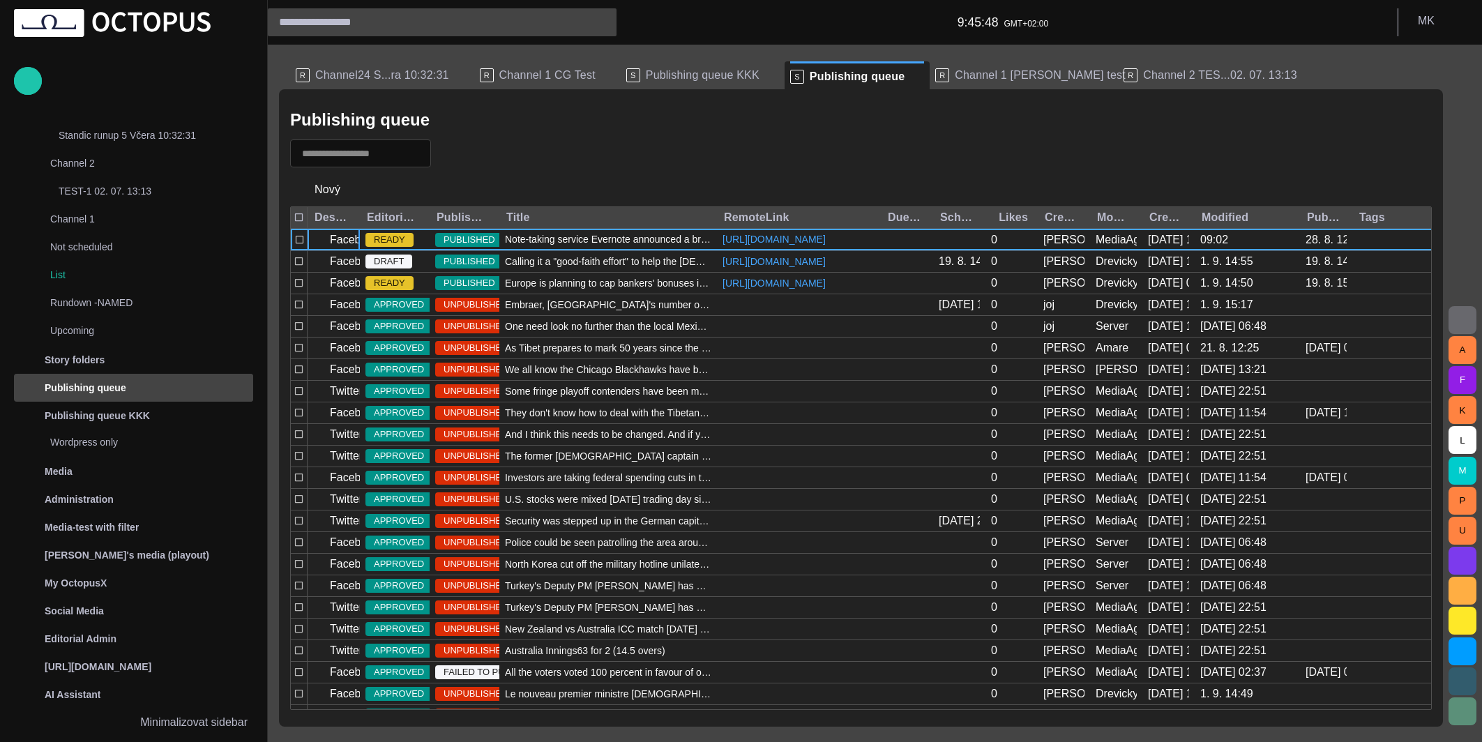
scroll to position [82, 0]
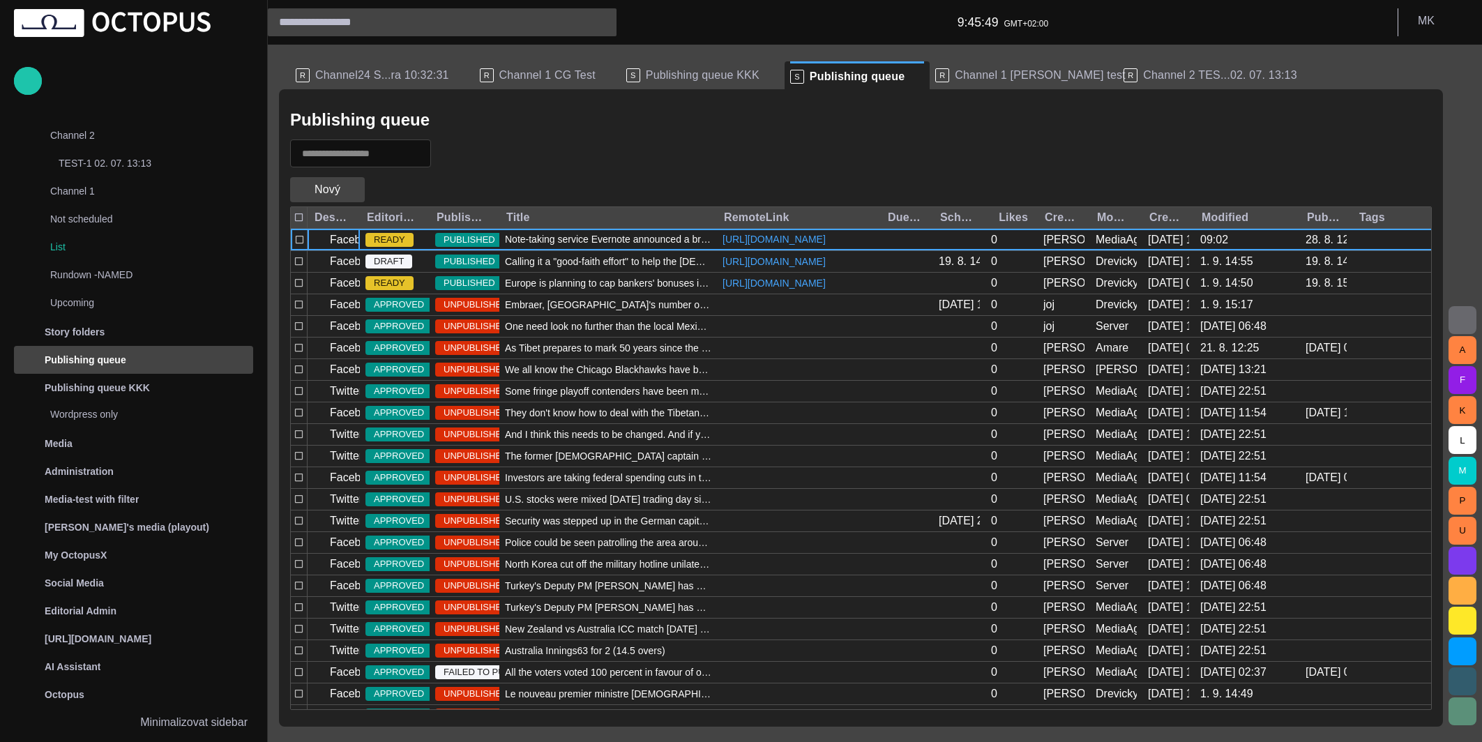
click at [350, 188] on span "button" at bounding box center [353, 190] width 14 height 14
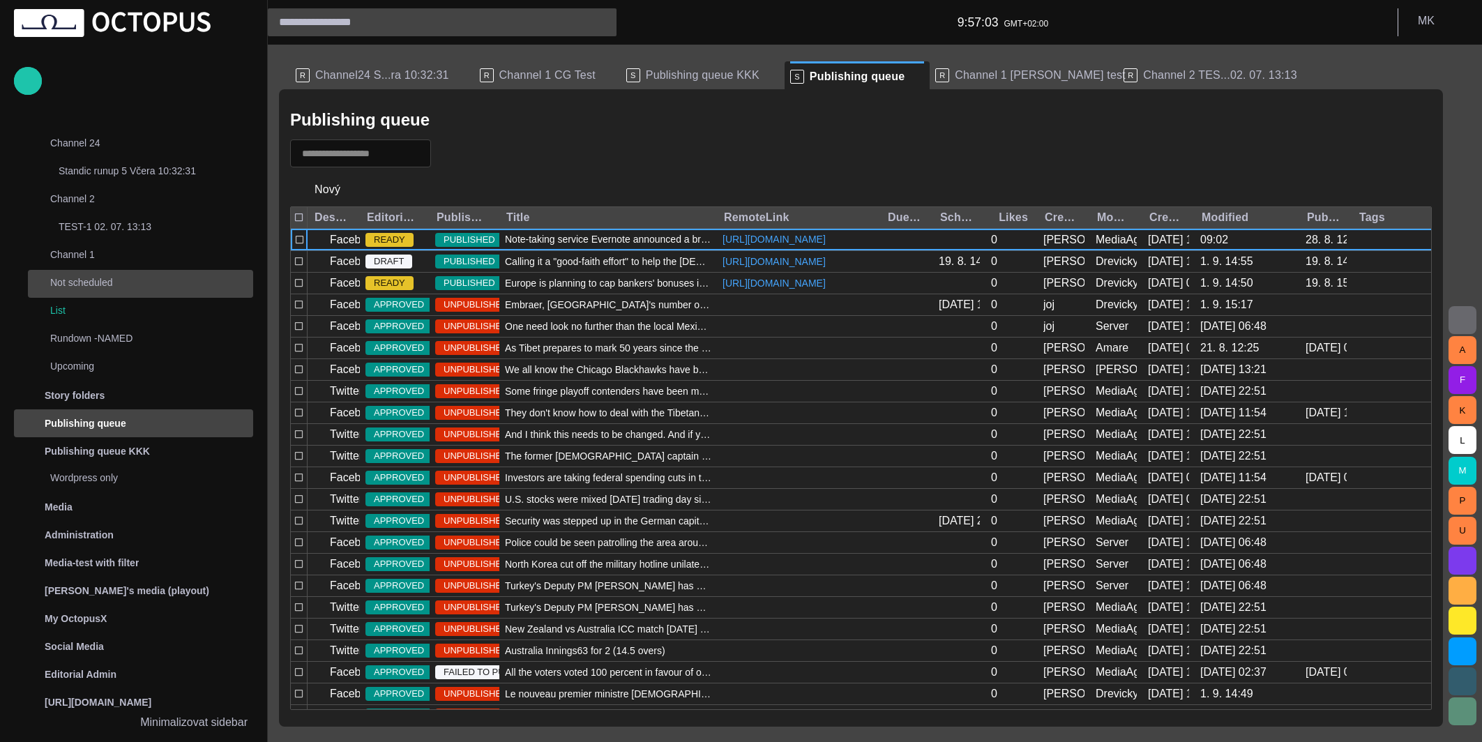
scroll to position [0, 0]
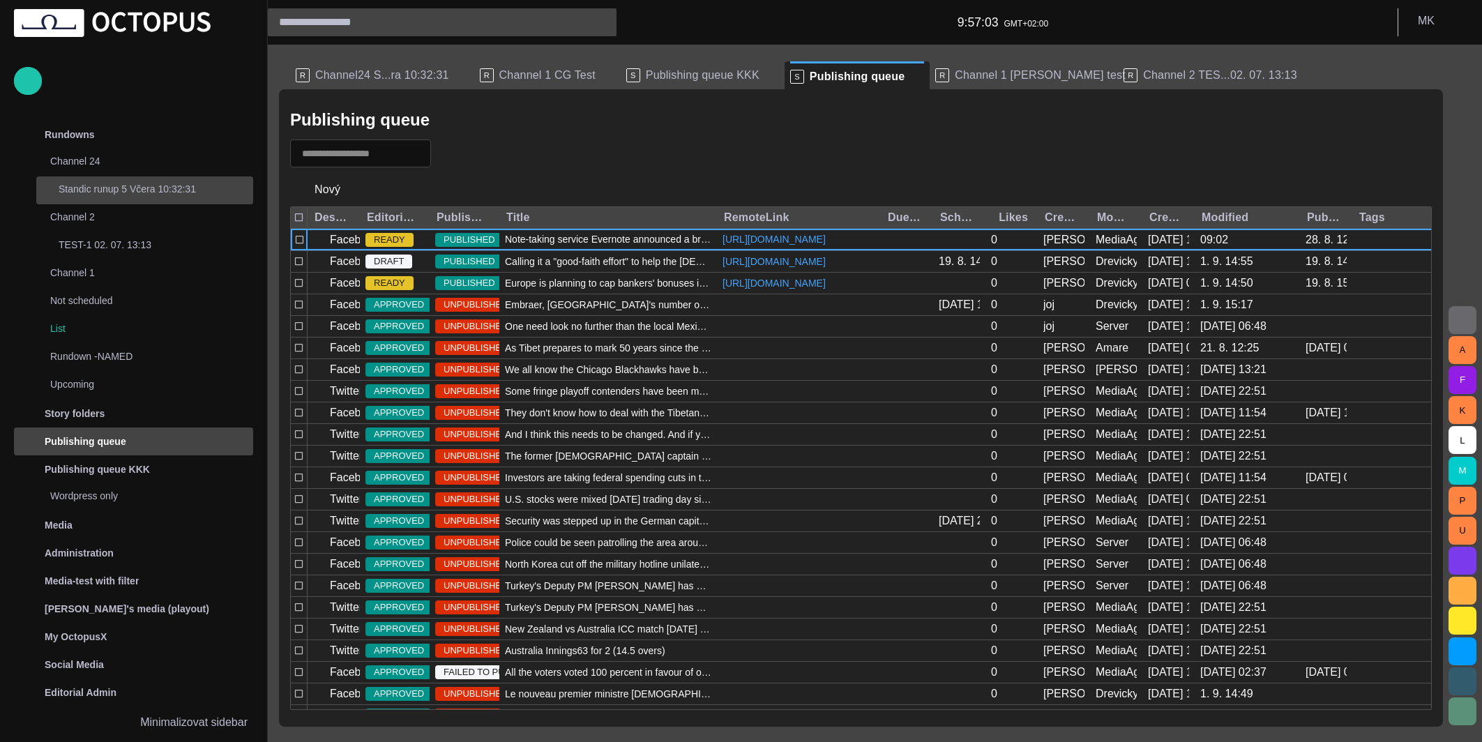
click at [75, 196] on div "Standic runup 5 Včera 10:32:31" at bounding box center [146, 189] width 214 height 20
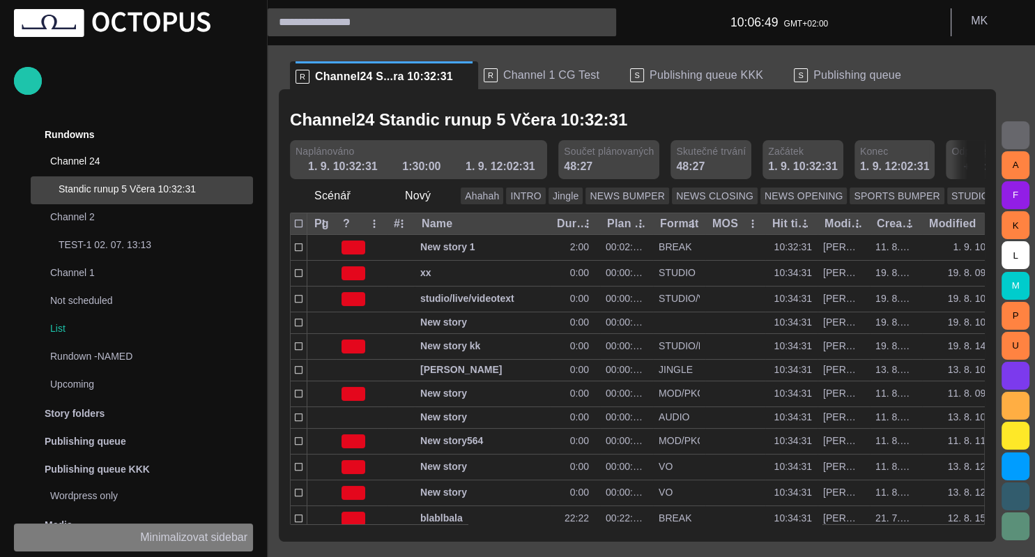
click at [198, 542] on p "Minimalizovat sidebar" at bounding box center [193, 537] width 107 height 17
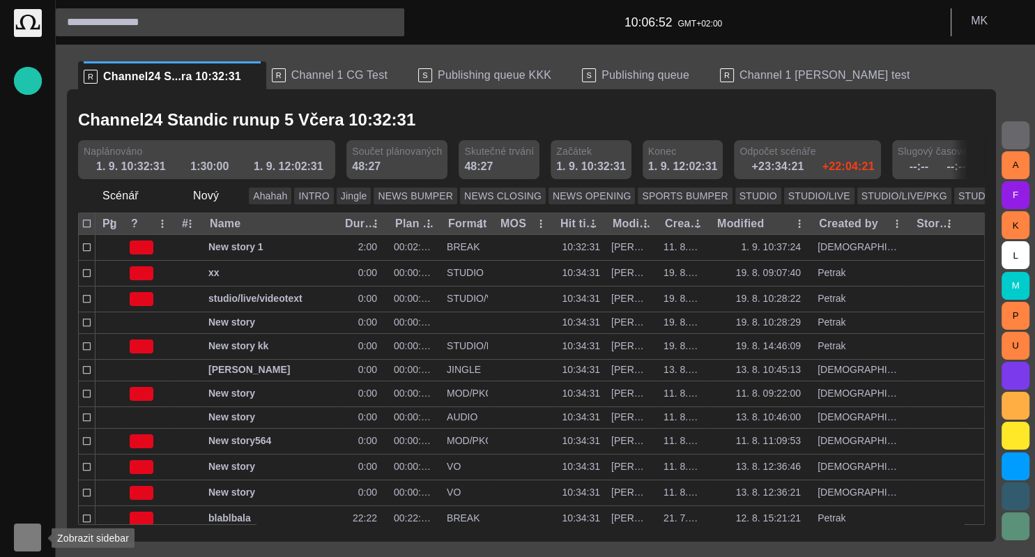
click at [33, 542] on span "button" at bounding box center [27, 537] width 11 height 11
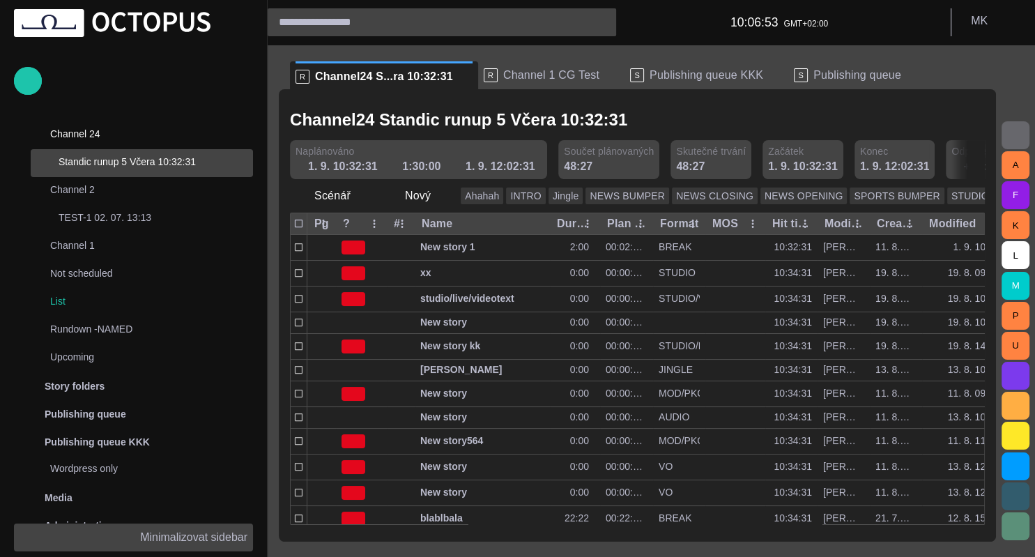
scroll to position [28, 0]
click at [282, 280] on div "Channel24 Standic runup 5 Včera 10:32:31 Naplánováno 1. 9. 10:32:31 1:30:00 1. …" at bounding box center [637, 315] width 717 height 452
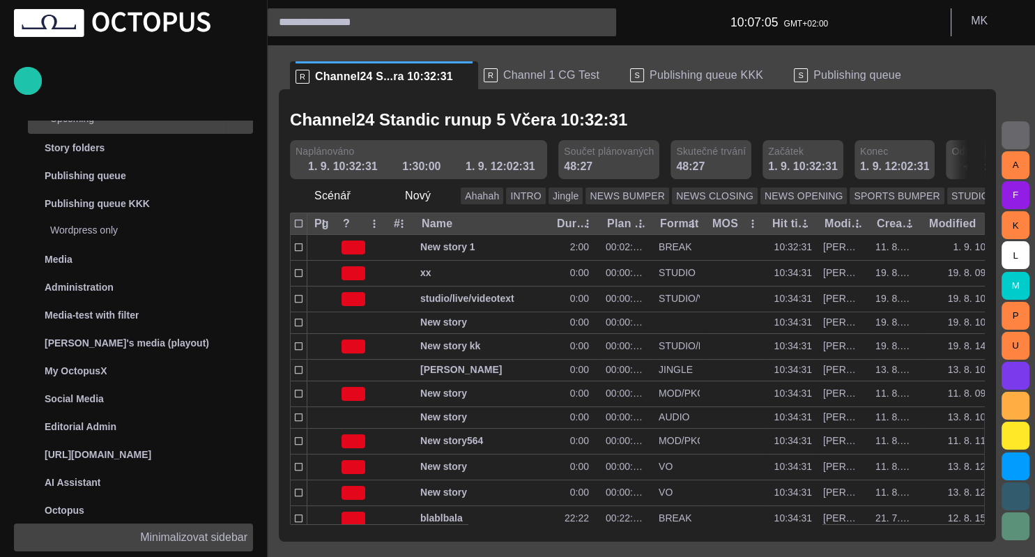
scroll to position [0, 0]
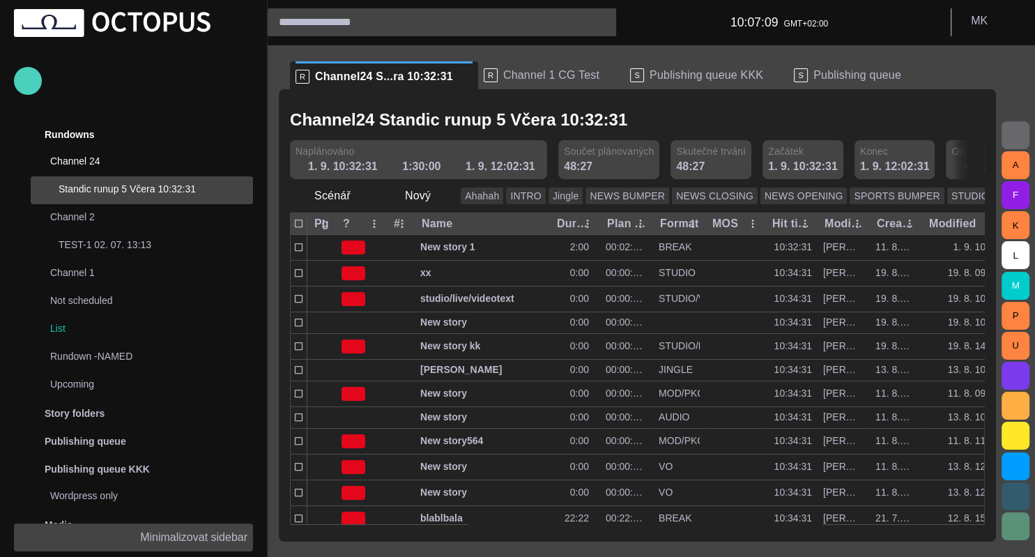
click at [31, 79] on span "button" at bounding box center [28, 81] width 17 height 18
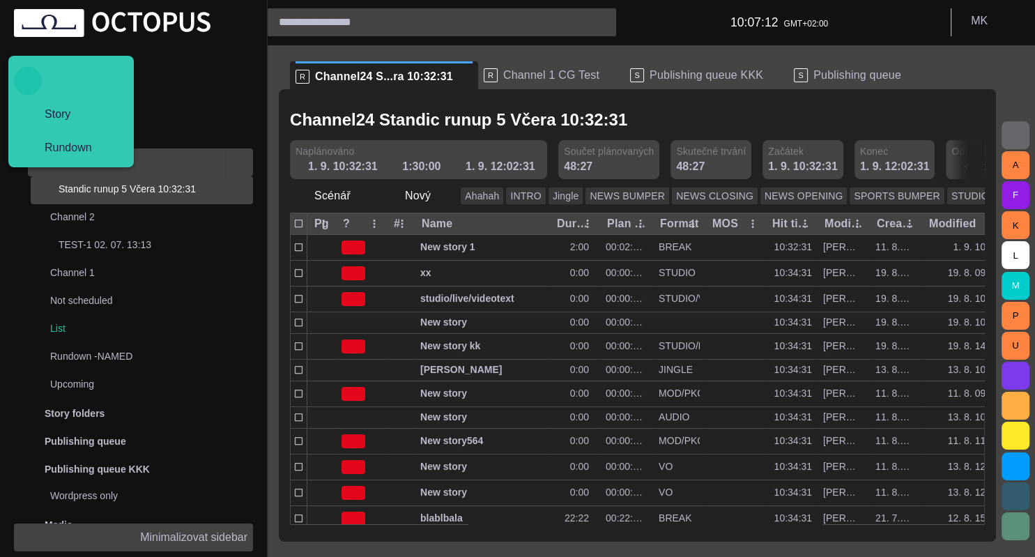
click at [172, 155] on div "Channel 24" at bounding box center [128, 161] width 195 height 20
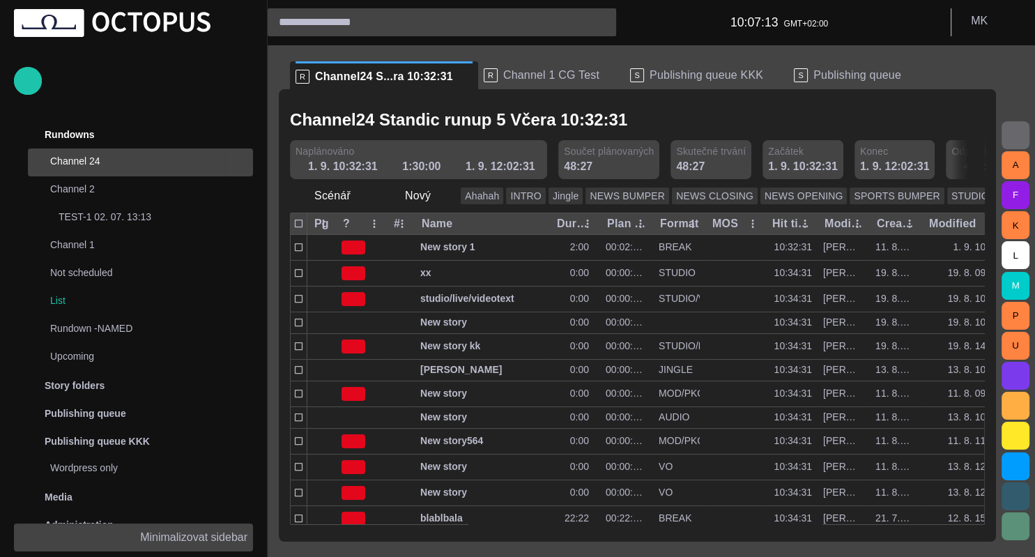
click at [172, 155] on div "Channel 24" at bounding box center [128, 161] width 195 height 20
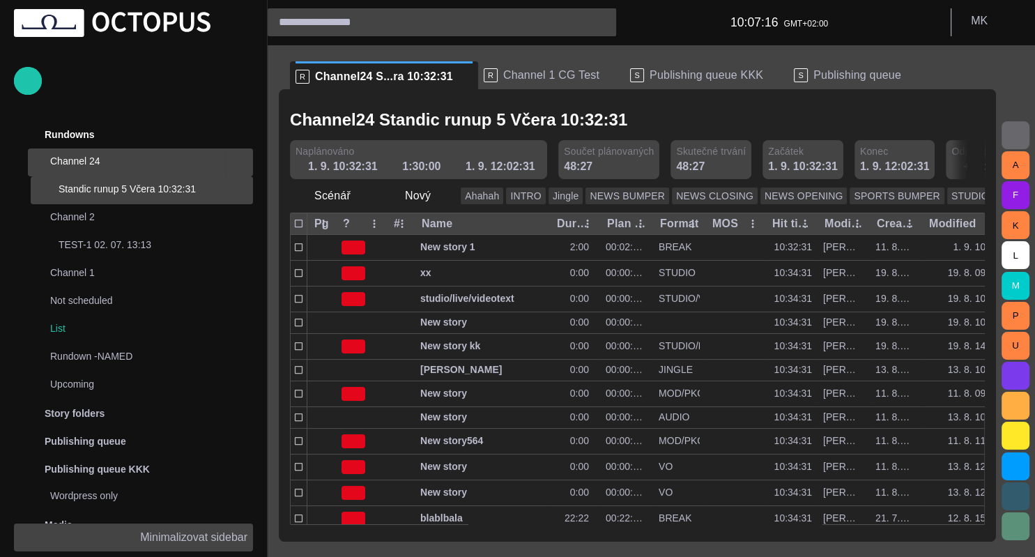
click at [239, 166] on span "main menu" at bounding box center [239, 162] width 11 height 11
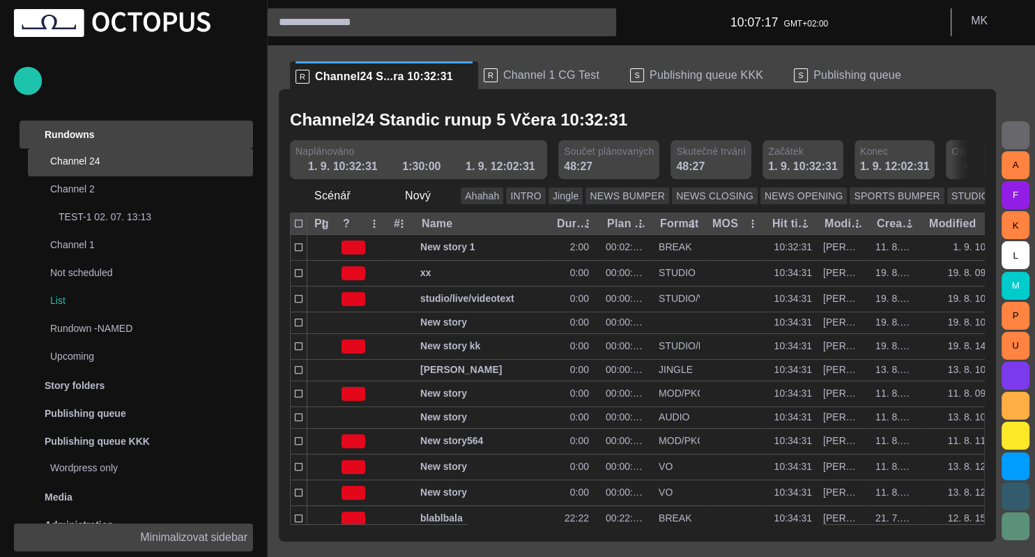
click at [241, 137] on span "main menu" at bounding box center [239, 134] width 11 height 11
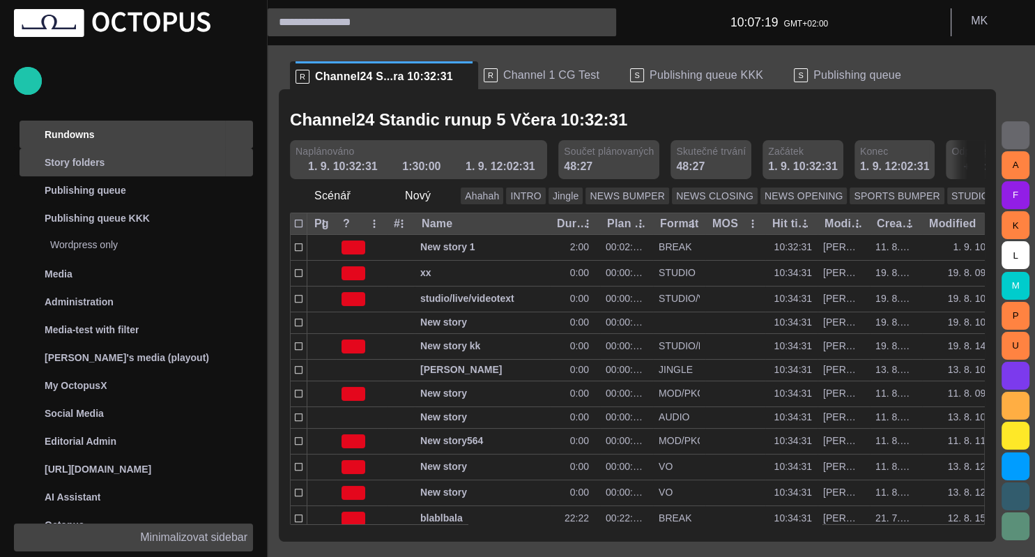
click at [241, 163] on span "main menu" at bounding box center [239, 162] width 11 height 11
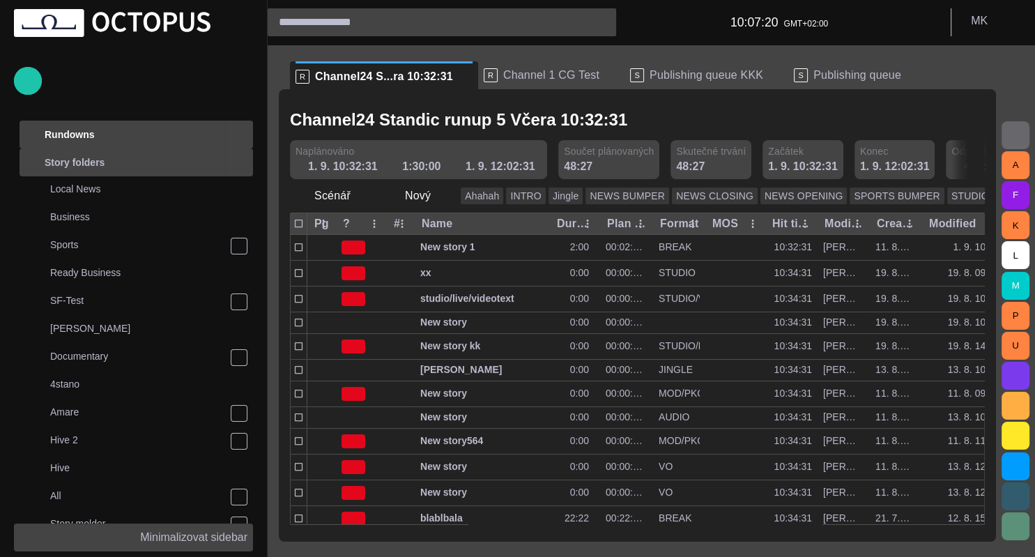
click at [241, 163] on span "main menu" at bounding box center [239, 162] width 11 height 11
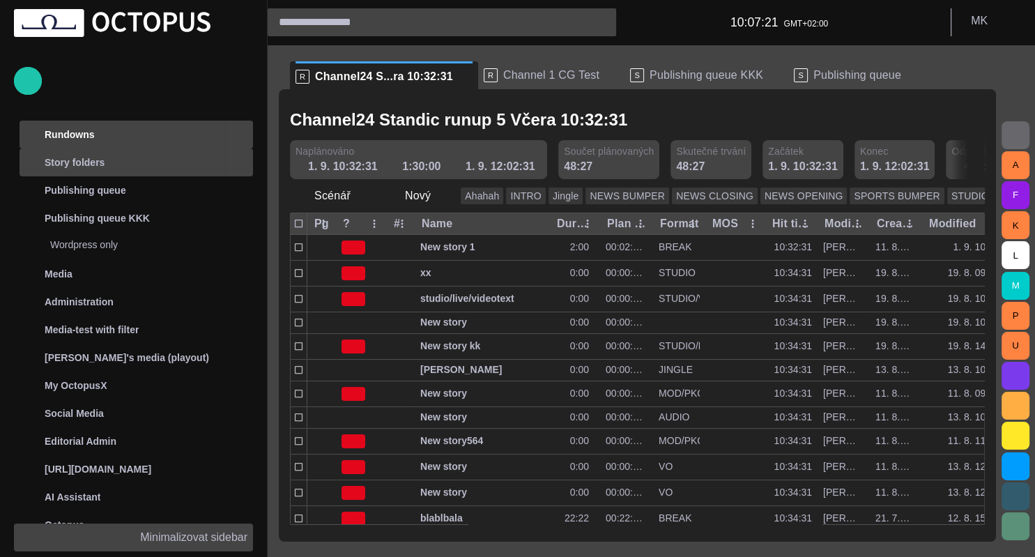
click at [241, 163] on span "main menu" at bounding box center [239, 162] width 11 height 11
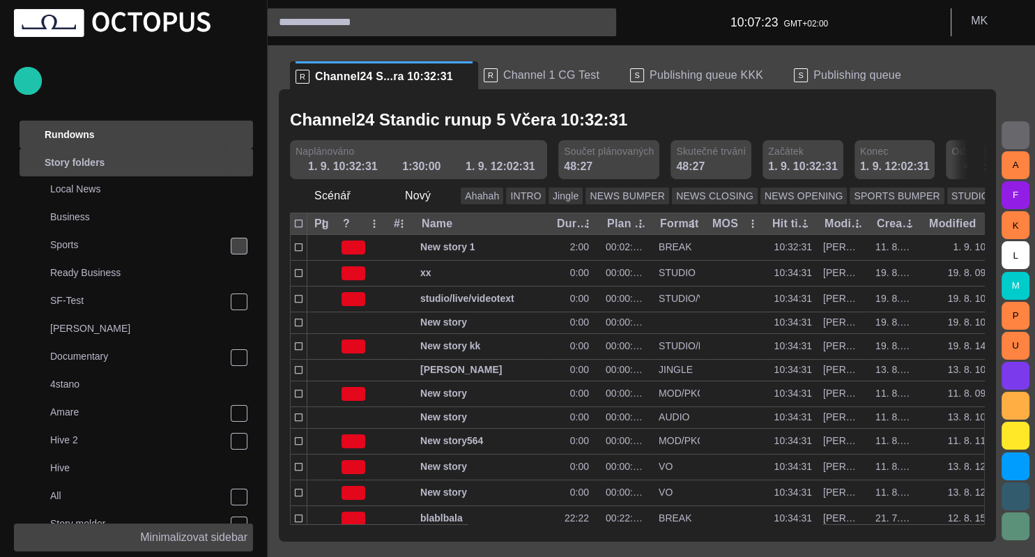
click at [240, 243] on span "main menu" at bounding box center [239, 246] width 11 height 11
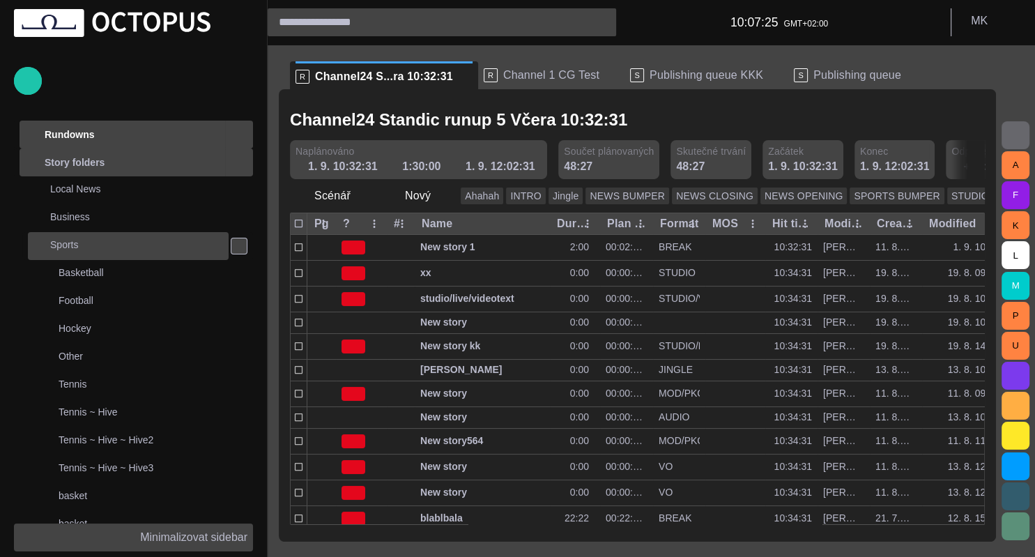
click at [181, 250] on p "Sports" at bounding box center [139, 245] width 178 height 14
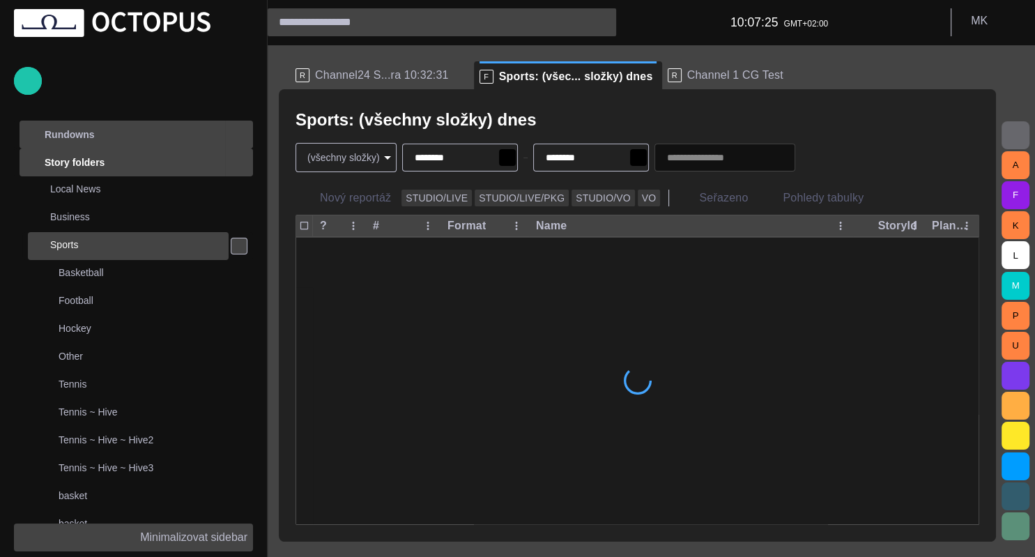
scroll to position [28, 0]
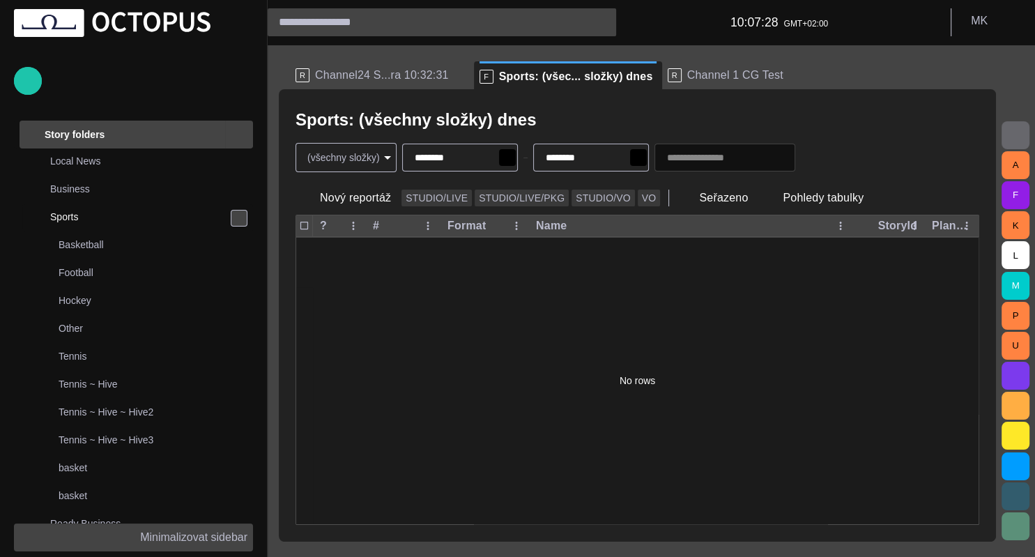
click at [237, 218] on span "main menu" at bounding box center [239, 218] width 11 height 11
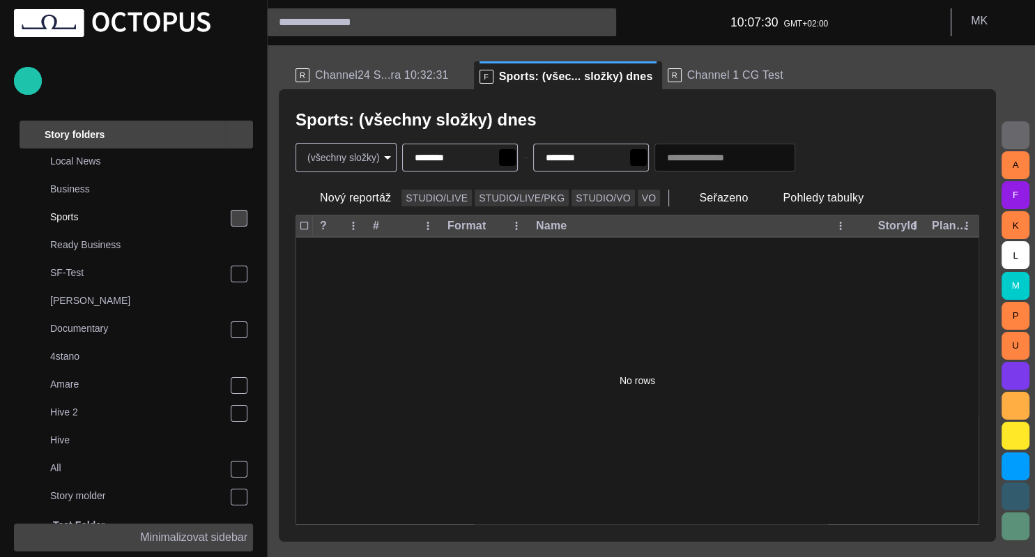
click at [237, 218] on span "main menu" at bounding box center [239, 218] width 11 height 11
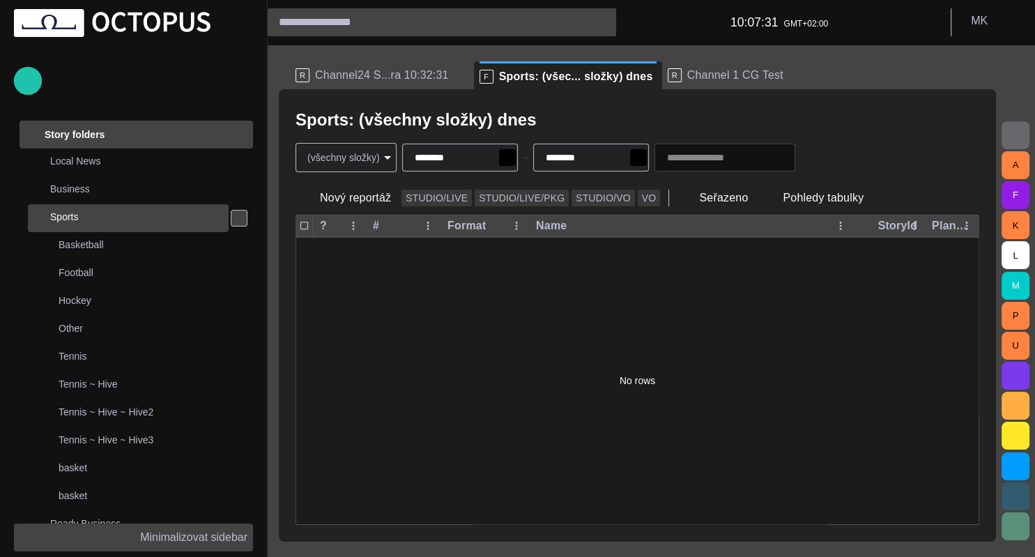
click at [86, 219] on p "Sports" at bounding box center [139, 217] width 178 height 14
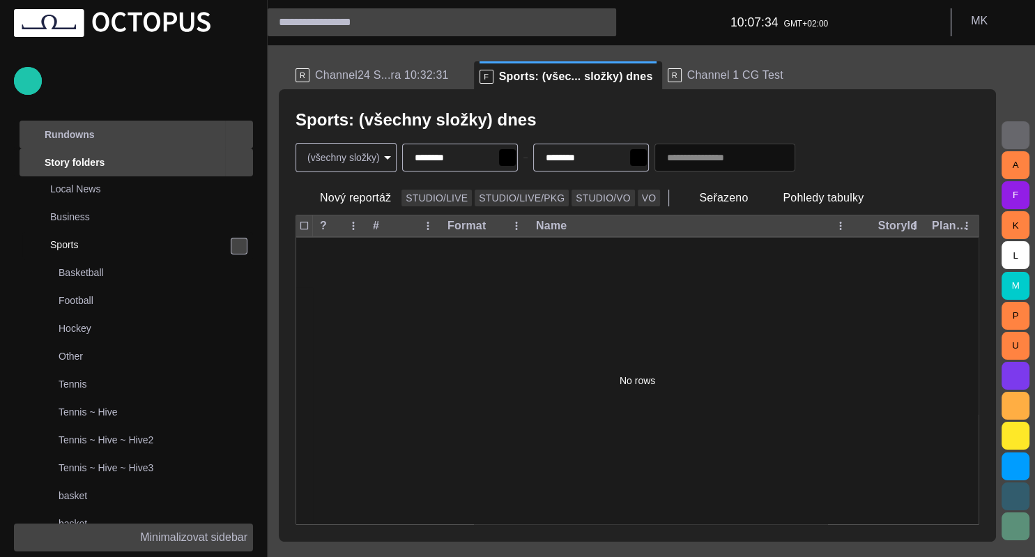
click at [85, 158] on p "Story folders" at bounding box center [75, 162] width 60 height 14
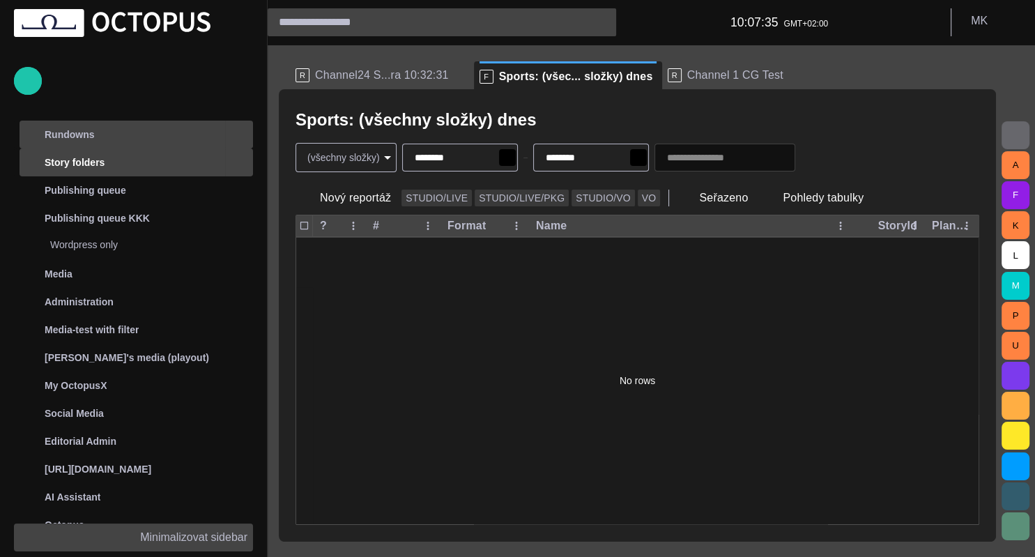
click at [85, 158] on p "Story folders" at bounding box center [75, 162] width 60 height 14
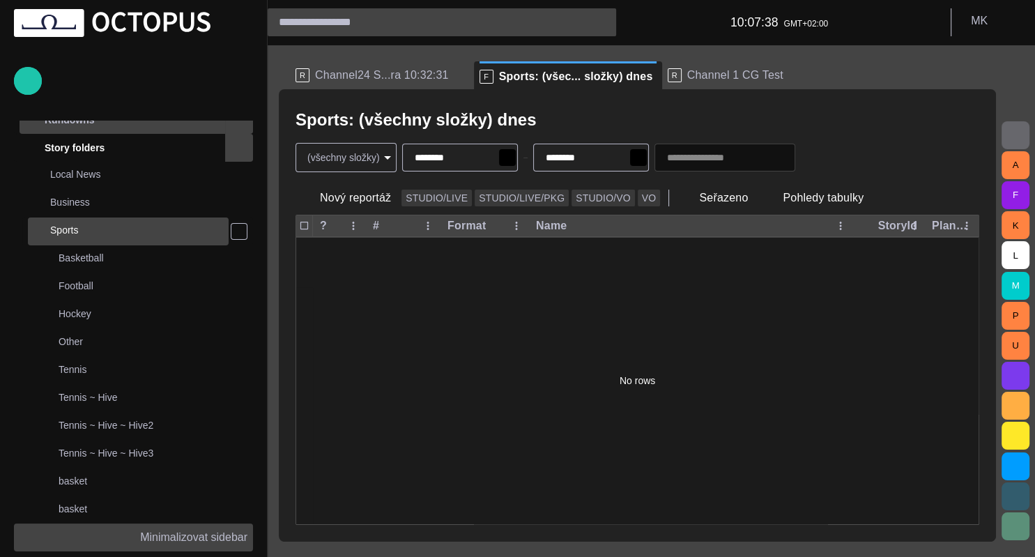
click at [91, 229] on p "Sports" at bounding box center [139, 230] width 178 height 14
